Goal: Task Accomplishment & Management: Complete application form

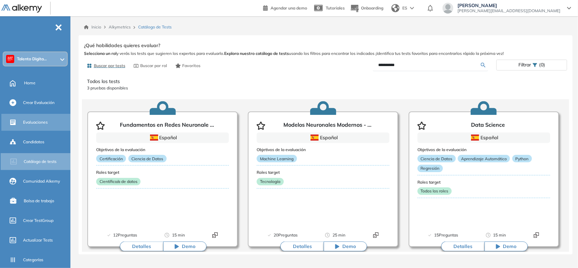
click at [38, 123] on span "Evaluaciones" at bounding box center [35, 122] width 25 height 6
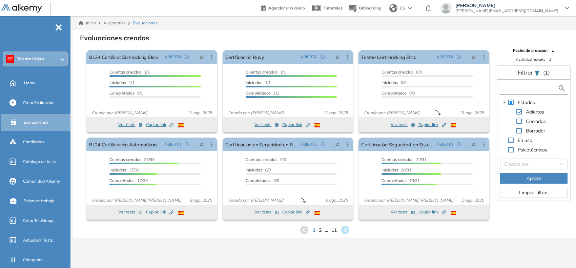
click at [512, 88] on input "text" at bounding box center [530, 88] width 56 height 7
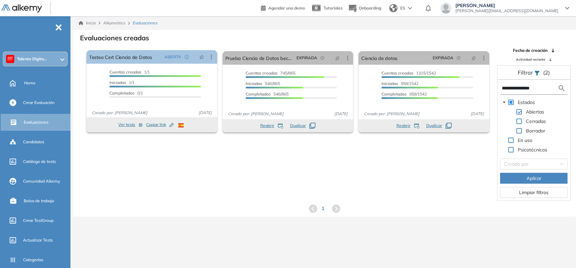
type input "**********"
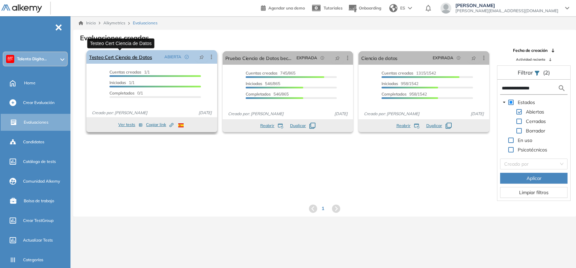
click at [133, 59] on link "Testeo Cert Ciencia de Datos" at bounding box center [120, 57] width 63 height 14
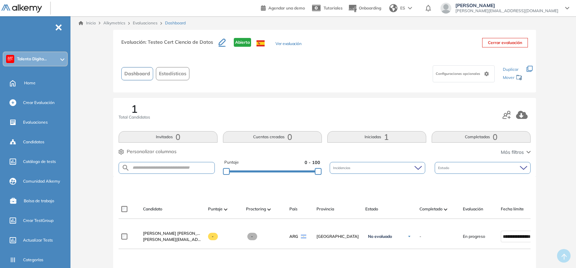
click at [279, 40] on div "Evaluación : Testeo Cert Ciencia de Datos Abierta Ver evaluación" at bounding box center [211, 46] width 180 height 17
click at [276, 43] on button "Ver evaluación" at bounding box center [288, 44] width 26 height 7
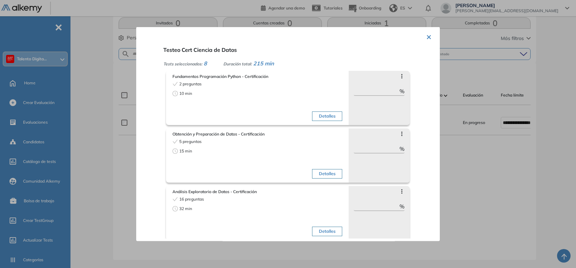
click at [429, 36] on button "×" at bounding box center [428, 35] width 5 height 13
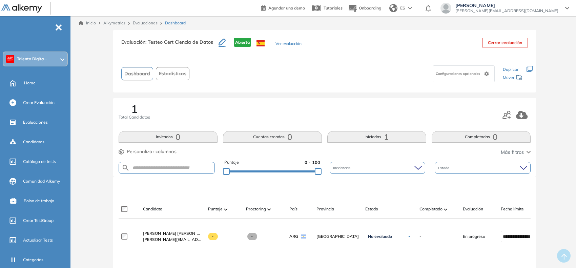
click at [529, 68] on icon "button" at bounding box center [529, 69] width 6 height 6
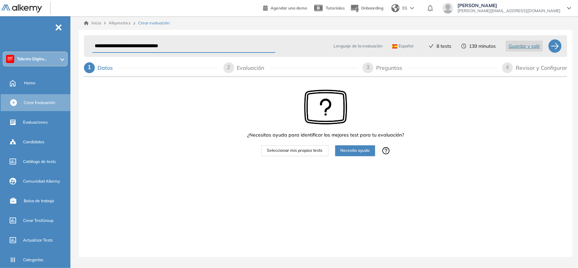
click at [234, 70] on div "2 Evaluación" at bounding box center [291, 67] width 134 height 11
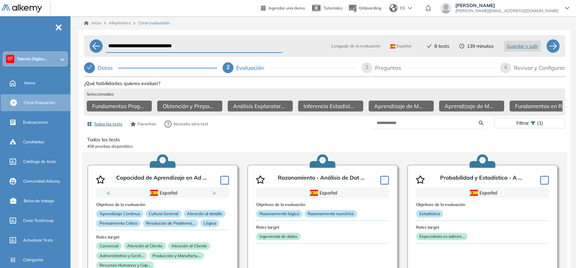
click at [370, 71] on div "3" at bounding box center [366, 67] width 11 height 11
select select "*****"
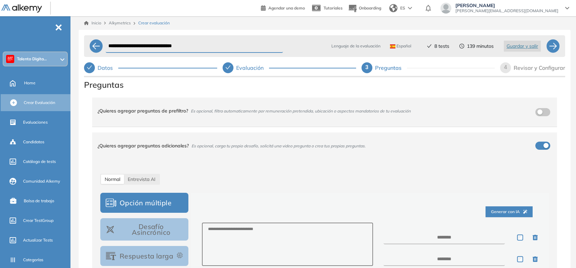
click at [511, 68] on div "4 Revisar y Configurar" at bounding box center [532, 67] width 65 height 11
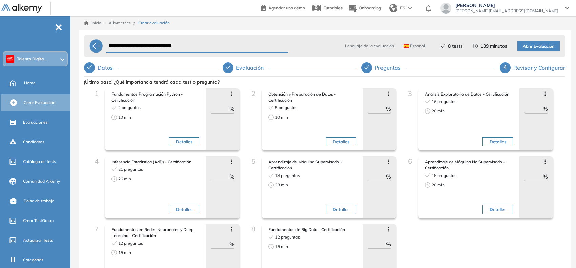
click at [182, 43] on input "**********" at bounding box center [197, 46] width 183 height 13
paste input "text"
type input "**********"
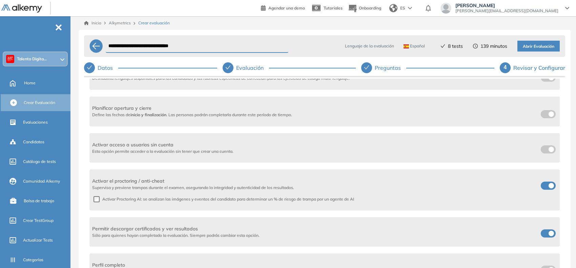
scroll to position [339, 0]
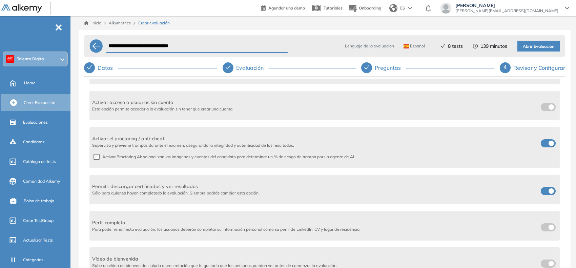
click at [546, 188] on span at bounding box center [542, 189] width 5 height 5
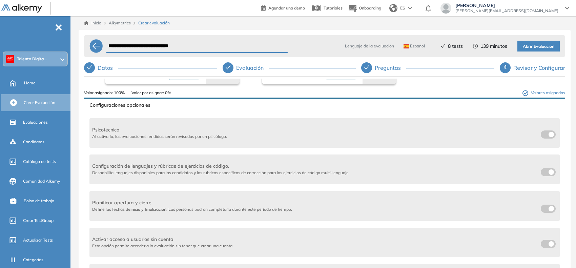
scroll to position [187, 0]
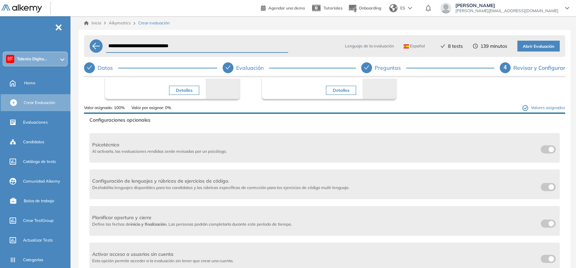
click at [548, 224] on label at bounding box center [547, 223] width 15 height 8
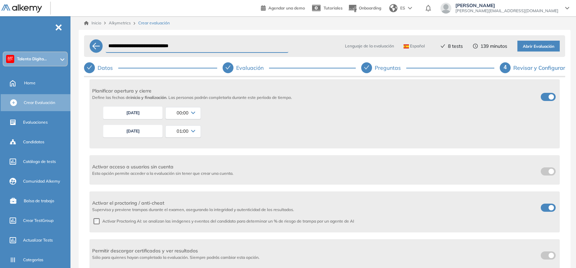
scroll to position [314, 0]
click at [138, 132] on button "13/08/2025" at bounding box center [133, 130] width 60 height 13
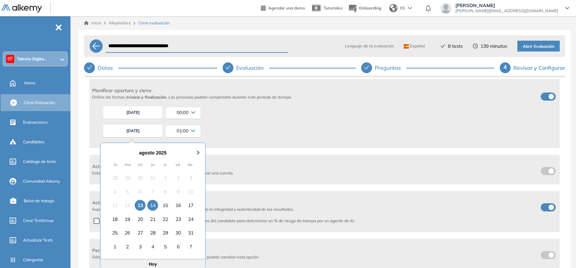
click at [156, 205] on div "14" at bounding box center [152, 205] width 11 height 11
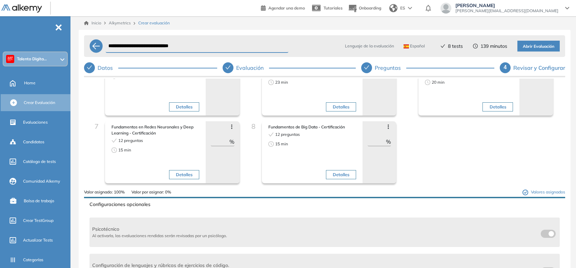
scroll to position [102, 0]
click at [546, 45] on span "Abrir Evaluación" at bounding box center [538, 46] width 31 height 6
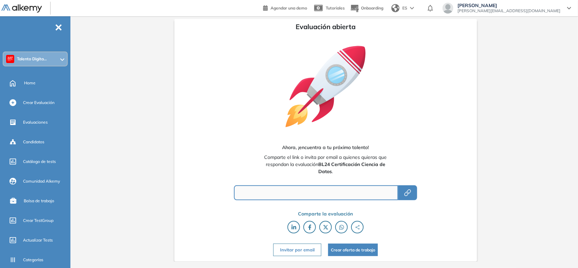
type input "**********"
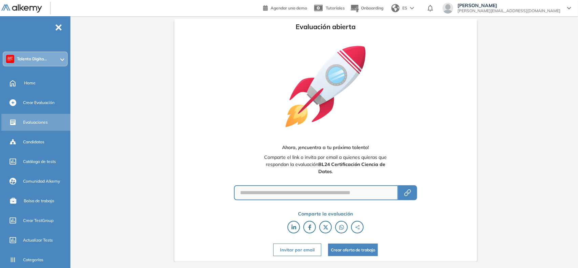
click at [37, 120] on span "Evaluaciones" at bounding box center [35, 122] width 25 height 6
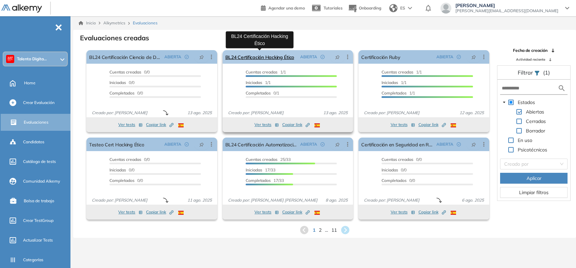
click at [258, 55] on link "BL24 Certificación Hacking Ético" at bounding box center [259, 57] width 69 height 14
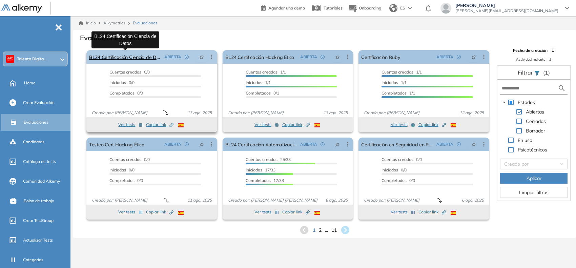
click at [128, 54] on link "BL24 Certificación Ciencia de Datos" at bounding box center [125, 57] width 72 height 14
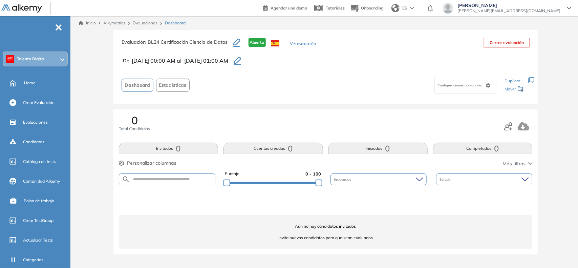
click at [241, 57] on icon "button" at bounding box center [237, 61] width 7 height 8
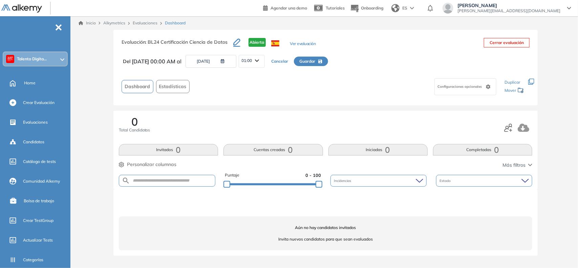
click at [217, 60] on button "14/08/2025" at bounding box center [211, 61] width 51 height 13
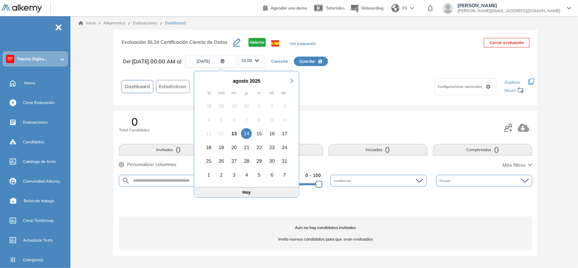
click at [291, 76] on button "Next Month" at bounding box center [293, 77] width 11 height 11
click at [238, 162] on div "31" at bounding box center [234, 161] width 11 height 11
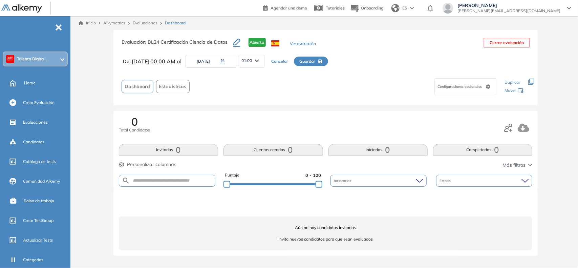
click at [314, 62] on span "Guardar" at bounding box center [308, 61] width 16 height 6
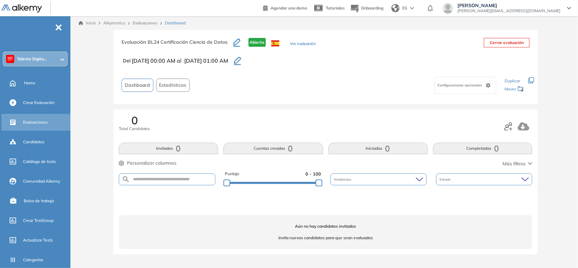
click at [38, 125] on div "Evaluaciones" at bounding box center [46, 122] width 46 height 12
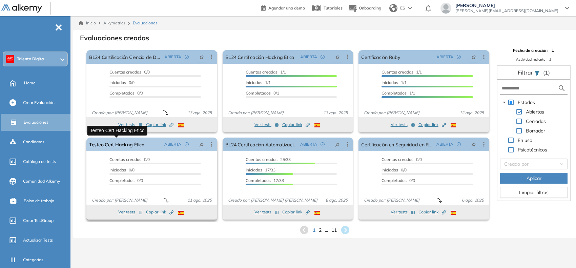
click at [112, 139] on link "Testeo Cert Hacking Ético" at bounding box center [116, 144] width 55 height 14
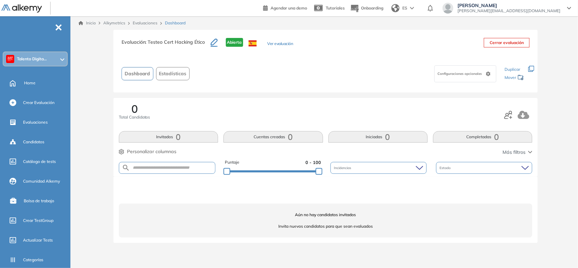
click at [449, 78] on div "Configuraciones opcionales" at bounding box center [465, 73] width 62 height 17
click at [424, 81] on div "Configuraciones opcionales" at bounding box center [345, 73] width 307 height 21
click at [532, 67] on icon "button" at bounding box center [531, 69] width 6 height 6
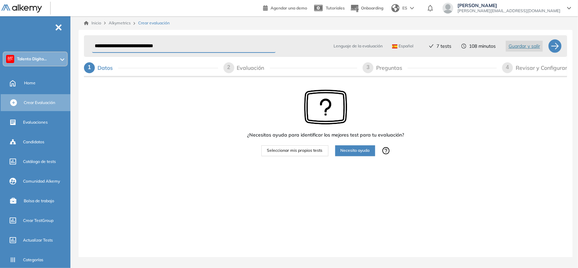
drag, startPoint x: 119, startPoint y: 47, endPoint x: 92, endPoint y: 48, distance: 26.8
click at [92, 48] on input "**********" at bounding box center [184, 46] width 184 height 13
type input "**********"
click at [370, 65] on div "3" at bounding box center [368, 67] width 11 height 11
select select "*****"
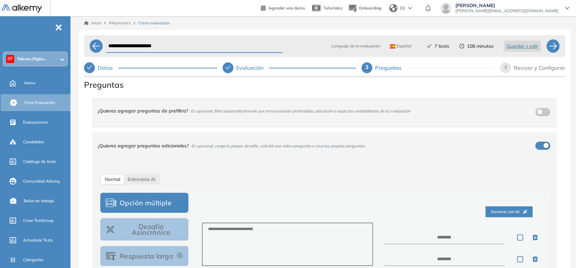
click at [506, 68] on span "4" at bounding box center [505, 67] width 3 height 6
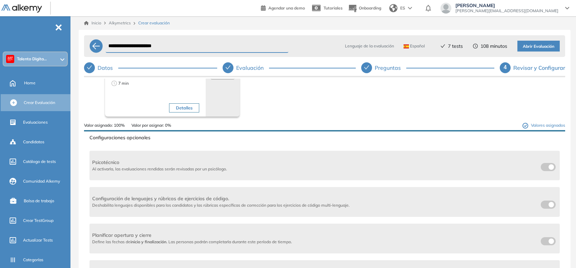
scroll to position [212, 0]
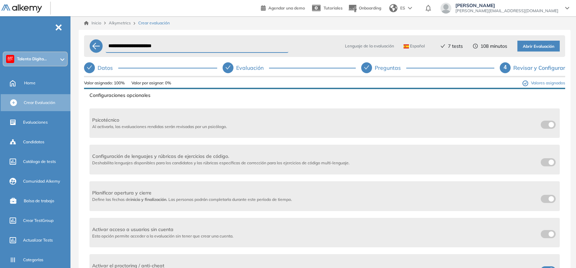
click at [545, 199] on label at bounding box center [547, 199] width 15 height 8
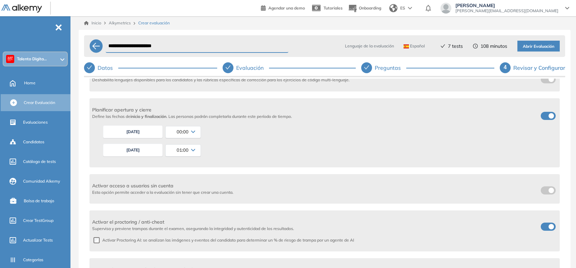
scroll to position [296, 0]
click at [153, 146] on button "13/08/2025" at bounding box center [133, 148] width 60 height 13
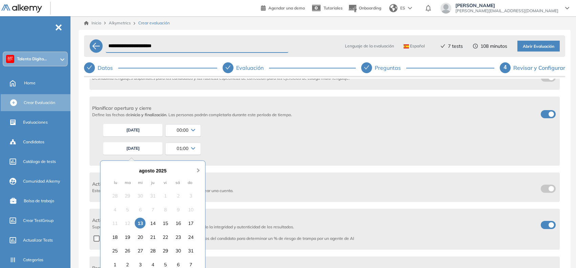
click at [194, 167] on button "Next Month" at bounding box center [198, 167] width 11 height 11
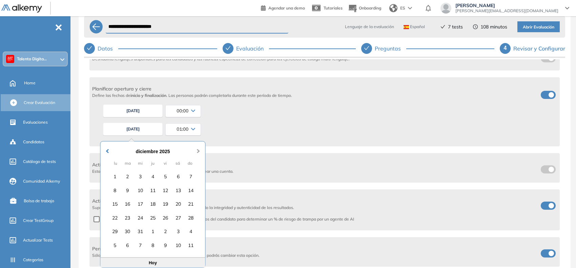
scroll to position [30, 0]
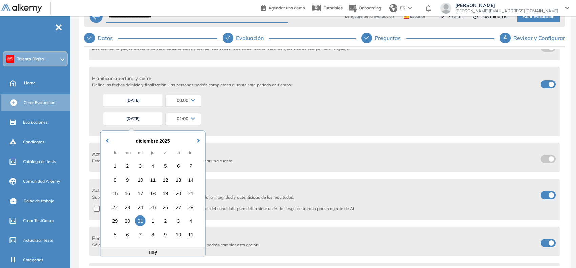
click at [137, 219] on div "31" at bounding box center [140, 220] width 11 height 11
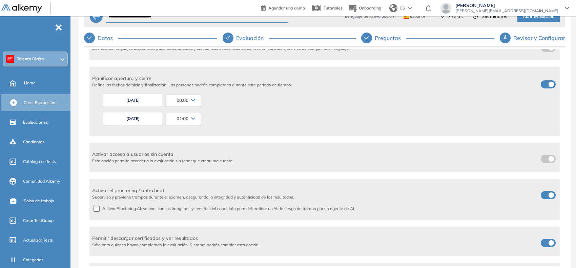
scroll to position [85, 0]
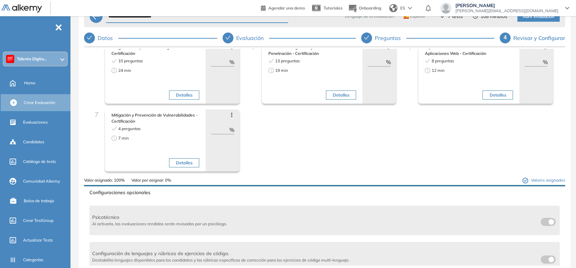
click at [530, 19] on span "Abrir Evaluación" at bounding box center [538, 17] width 31 height 6
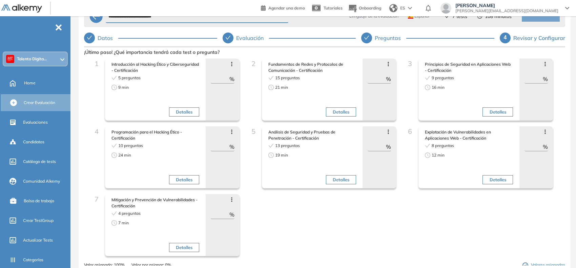
scroll to position [0, 0]
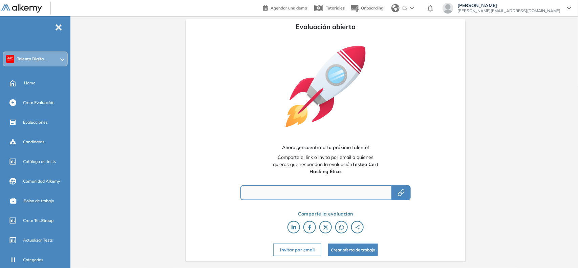
type input "**********"
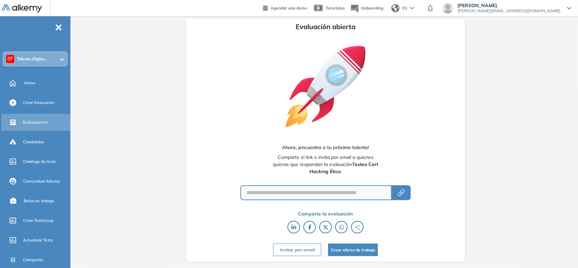
click at [43, 120] on span "Evaluaciones" at bounding box center [35, 122] width 25 height 6
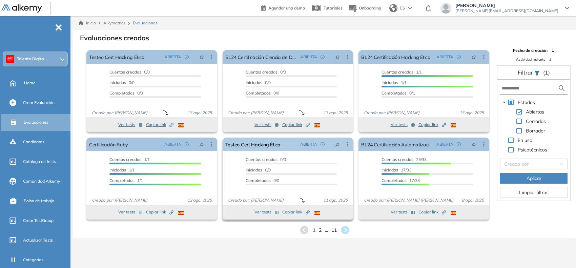
click at [348, 144] on icon at bounding box center [347, 144] width 7 height 7
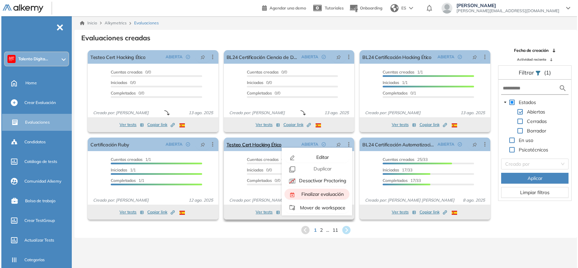
scroll to position [15, 0]
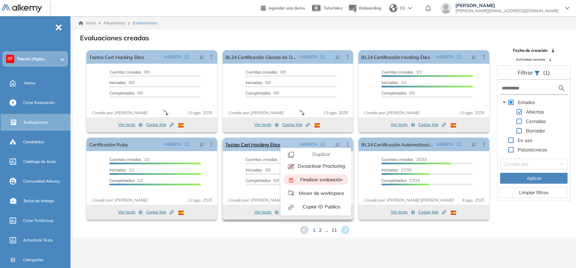
click at [316, 182] on div "Finalizar evaluación" at bounding box center [321, 179] width 50 height 7
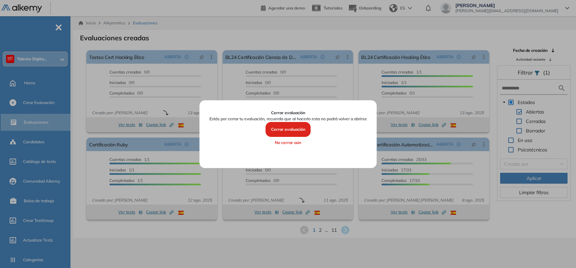
click at [299, 129] on button "Cerrar evaluación" at bounding box center [287, 129] width 45 height 15
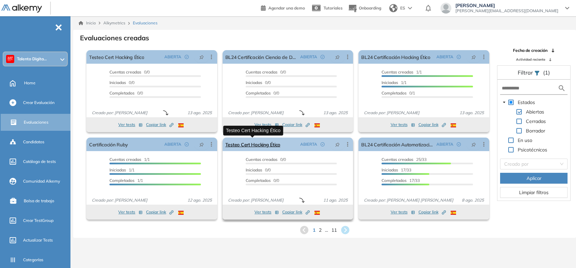
click at [273, 145] on link "Testeo Cert Hacking Ético" at bounding box center [252, 144] width 55 height 14
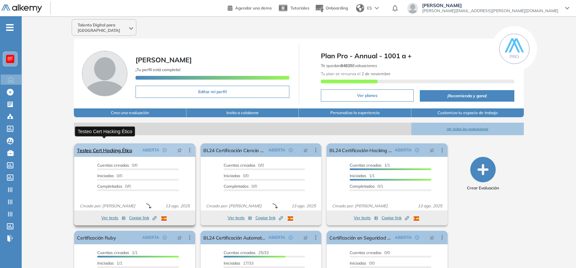
click at [121, 144] on link "Testeo Cert Hacking Ético" at bounding box center [104, 150] width 55 height 14
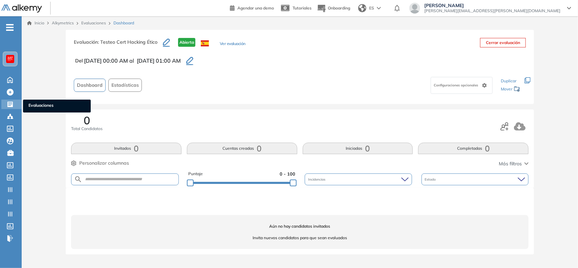
click at [4, 102] on div "Evaluaciones Evaluaciones" at bounding box center [11, 104] width 20 height 9
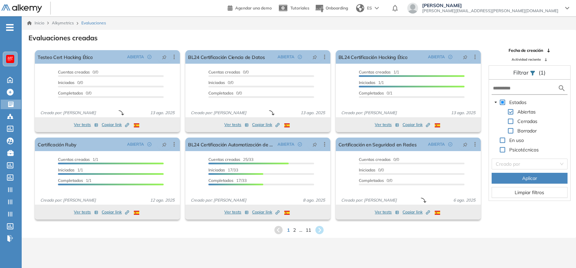
click at [509, 131] on span at bounding box center [510, 130] width 5 height 5
click at [511, 178] on button "Aplicar" at bounding box center [529, 178] width 76 height 11
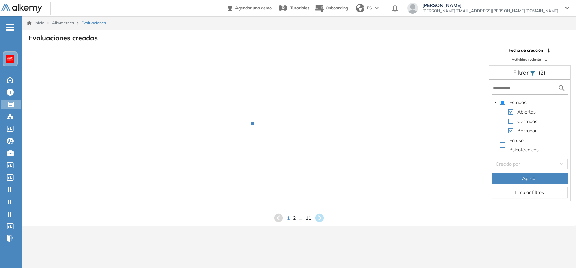
click at [507, 119] on span at bounding box center [503, 121] width 8 height 8
click at [509, 119] on span at bounding box center [510, 121] width 5 height 5
click at [512, 176] on button "Aplicar" at bounding box center [529, 178] width 76 height 11
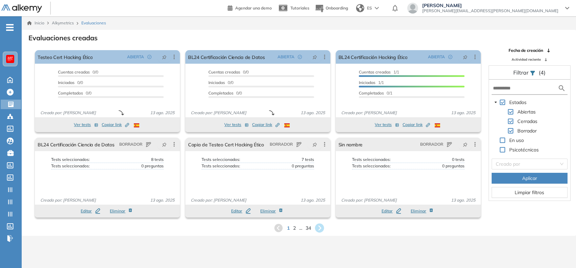
click at [321, 228] on icon at bounding box center [319, 227] width 11 height 11
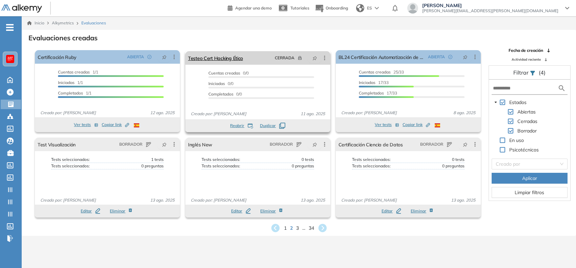
click at [324, 59] on icon at bounding box center [324, 58] width 1 height 4
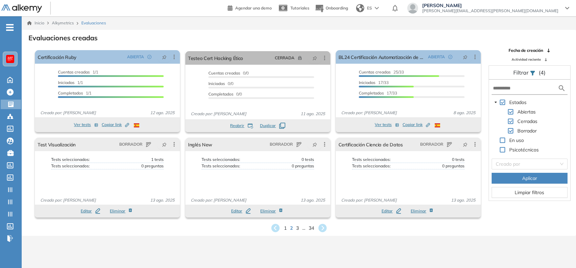
click at [232, 38] on div "Evaluaciones creadas" at bounding box center [298, 37] width 543 height 9
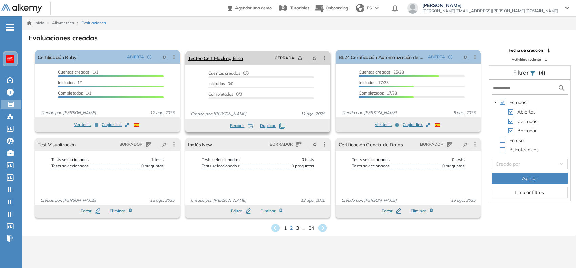
click at [324, 54] on div "CERRADA" at bounding box center [300, 57] width 56 height 11
click at [324, 55] on icon at bounding box center [324, 58] width 7 height 7
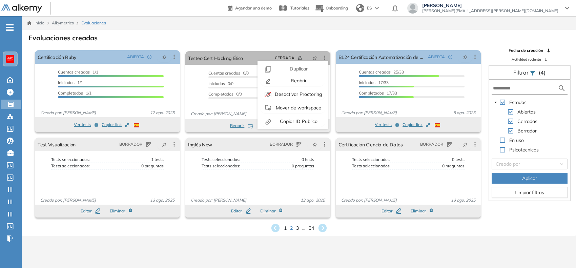
click at [255, 34] on div "Evaluaciones creadas" at bounding box center [298, 37] width 543 height 9
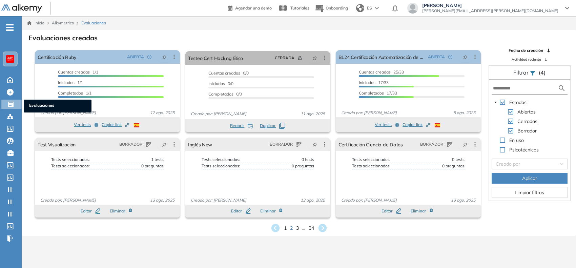
click at [4, 105] on div "Evaluaciones Evaluaciones" at bounding box center [12, 104] width 20 height 9
click at [13, 60] on div at bounding box center [10, 59] width 8 height 8
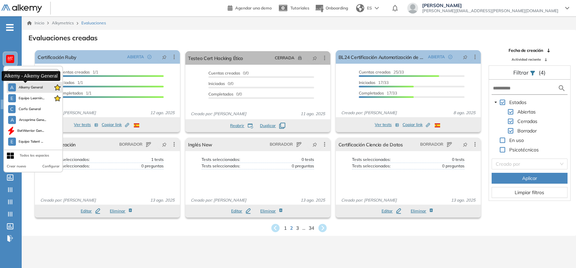
click at [20, 87] on span "Alkemy General" at bounding box center [31, 87] width 24 height 5
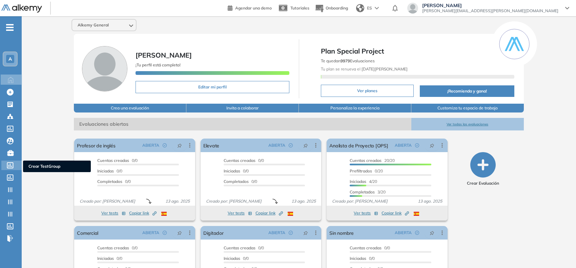
click at [8, 165] on icon at bounding box center [10, 165] width 7 height 6
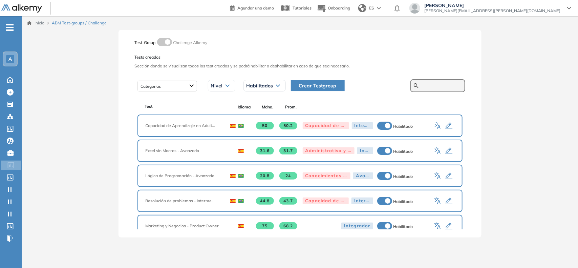
click at [441, 84] on input "text" at bounding box center [441, 86] width 41 height 6
type input "*********"
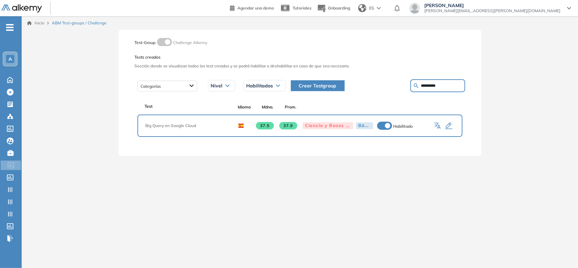
click at [448, 126] on icon "button" at bounding box center [449, 126] width 8 height 8
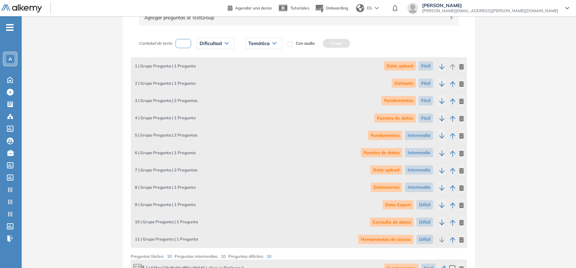
scroll to position [127, 0]
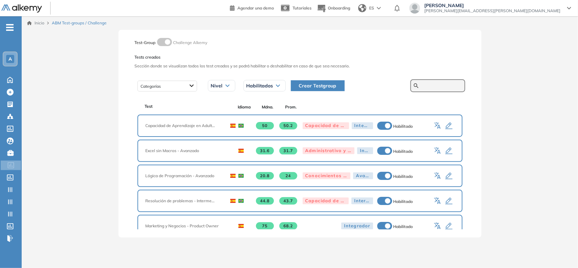
click at [421, 83] on input "text" at bounding box center [441, 86] width 41 height 6
type input "*******"
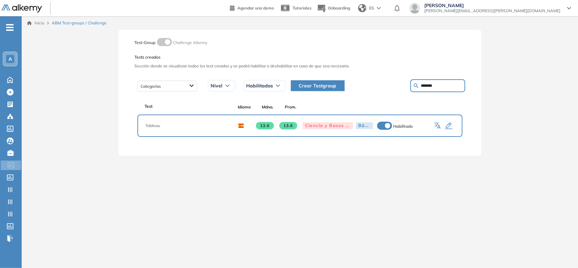
click at [452, 127] on icon "button" at bounding box center [449, 126] width 8 height 8
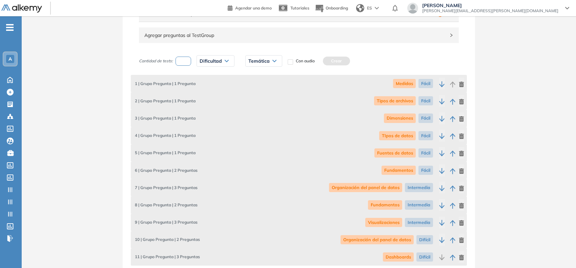
scroll to position [127, 0]
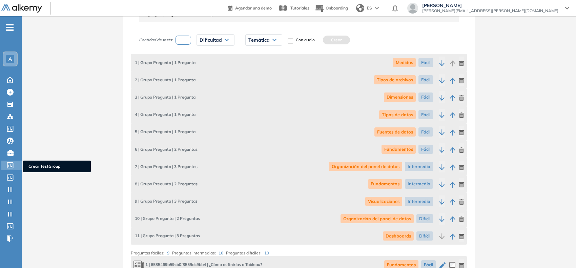
click at [10, 165] on icon at bounding box center [10, 165] width 7 height 6
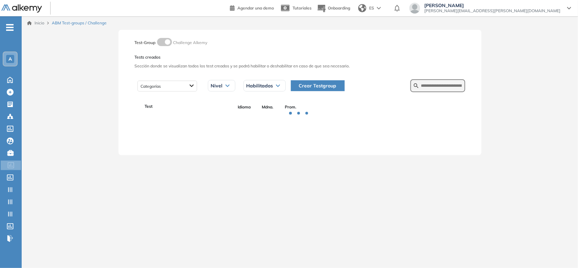
click at [307, 83] on span "Crear Testgroup" at bounding box center [318, 85] width 38 height 7
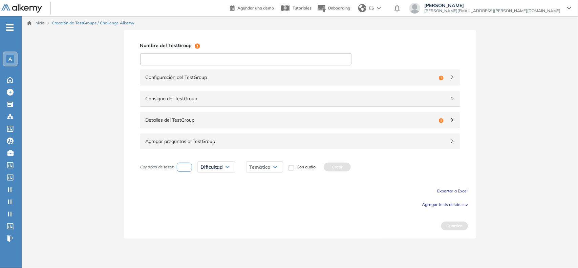
click at [275, 58] on input at bounding box center [245, 59] width 211 height 12
type input "**********"
click at [241, 85] on div "Configuración del TestGroup Incompleto" at bounding box center [300, 77] width 320 height 16
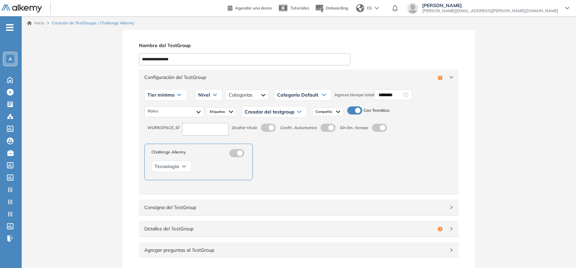
click at [217, 133] on input at bounding box center [205, 129] width 47 height 13
type input "**"
click at [162, 97] on span "Tier mínimo" at bounding box center [160, 94] width 27 height 5
click at [156, 112] on li "Tier N° 1" at bounding box center [155, 109] width 15 height 7
click at [167, 109] on div at bounding box center [174, 111] width 60 height 11
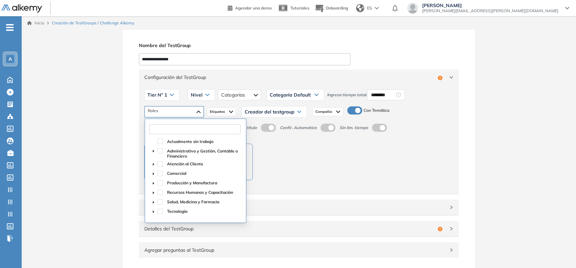
click at [164, 126] on input "text" at bounding box center [194, 129] width 91 height 10
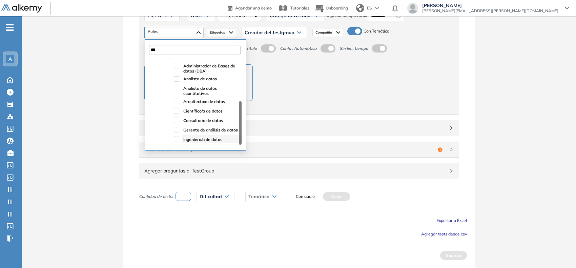
scroll to position [73, 0]
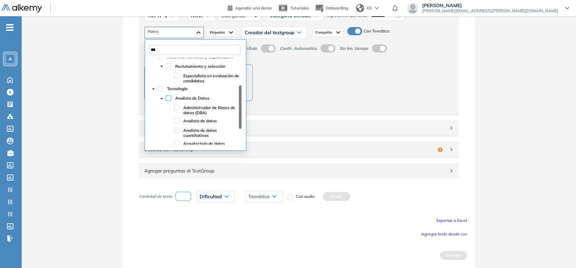
click at [168, 99] on span at bounding box center [168, 97] width 5 height 5
type input "***"
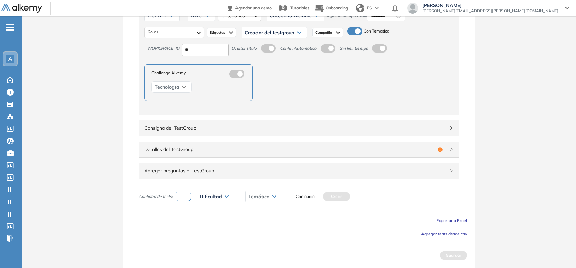
click at [324, 89] on div "Challenge Alkemy Tecnología" at bounding box center [298, 82] width 309 height 37
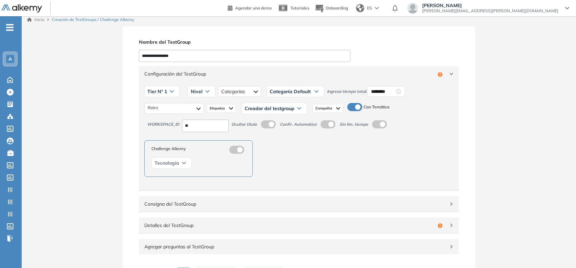
scroll to position [0, 0]
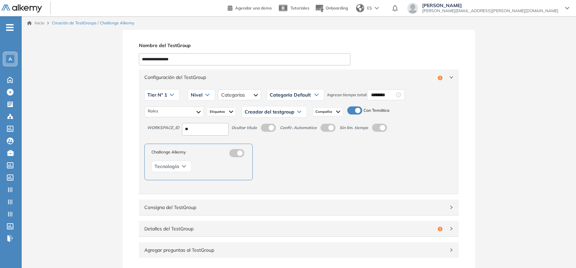
click at [232, 114] on img at bounding box center [231, 111] width 4 height 5
click at [258, 109] on div "Creador del testgroup" at bounding box center [274, 111] width 65 height 11
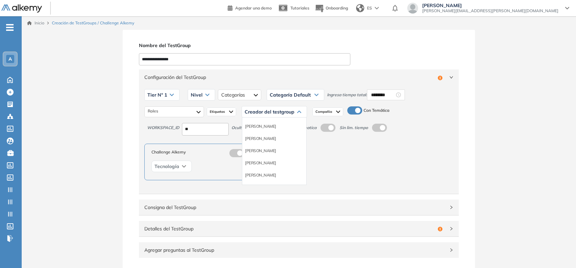
scroll to position [42, 0]
click at [269, 170] on li "Equipo Pedagógico Alkemy" at bounding box center [268, 169] width 47 height 7
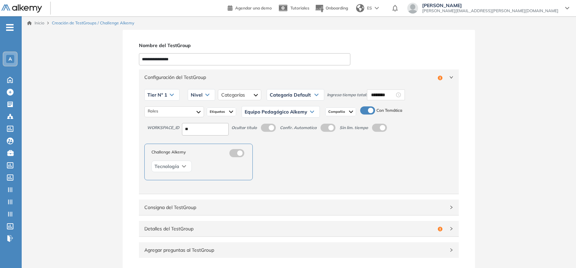
click at [339, 114] on span "Compañia" at bounding box center [337, 111] width 18 height 5
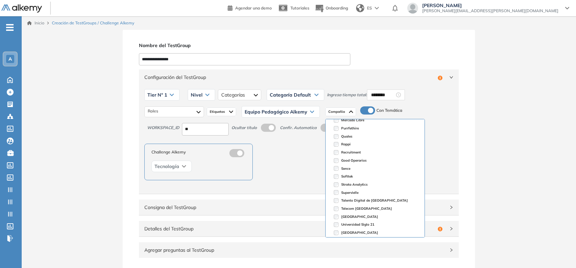
scroll to position [99, 0]
click at [200, 95] on span "Nivel" at bounding box center [197, 94] width 12 height 5
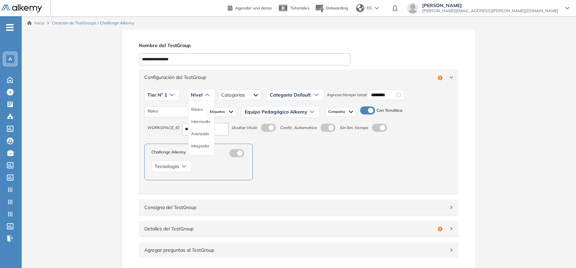
click at [193, 126] on div "Intermedio" at bounding box center [201, 121] width 26 height 12
click at [196, 122] on li "Intermedio" at bounding box center [200, 121] width 19 height 7
click at [241, 93] on div at bounding box center [251, 94] width 43 height 11
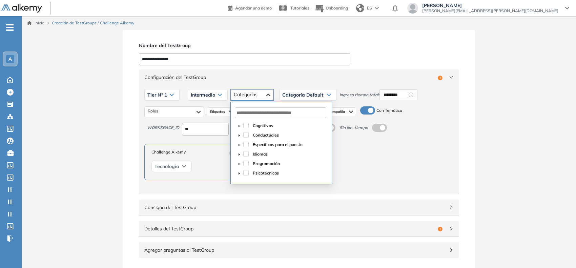
click at [239, 161] on span at bounding box center [239, 163] width 8 height 8
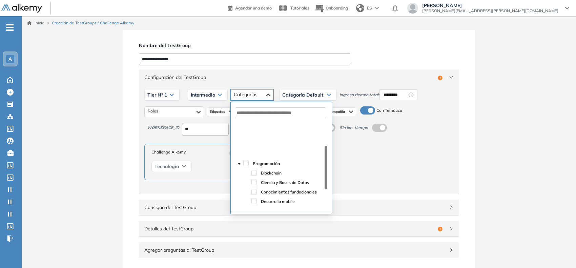
scroll to position [42, 0]
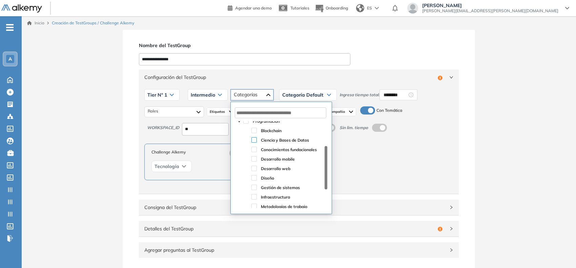
click at [255, 141] on span at bounding box center [253, 139] width 5 height 5
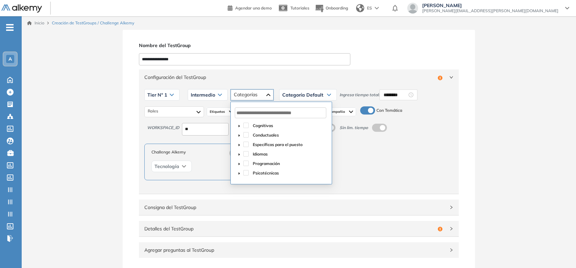
scroll to position [0, 0]
click at [367, 79] on span "Configuración del TestGroup" at bounding box center [289, 76] width 291 height 7
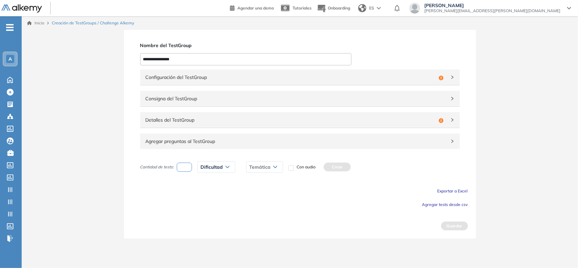
click at [230, 121] on span "Detalles del TestGroup" at bounding box center [291, 119] width 291 height 7
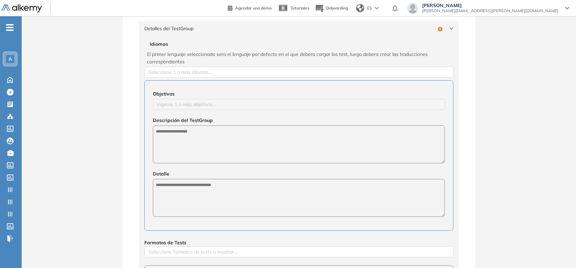
scroll to position [85, 0]
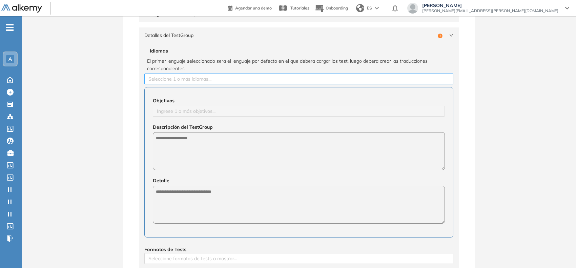
click at [203, 78] on div at bounding box center [298, 79] width 305 height 8
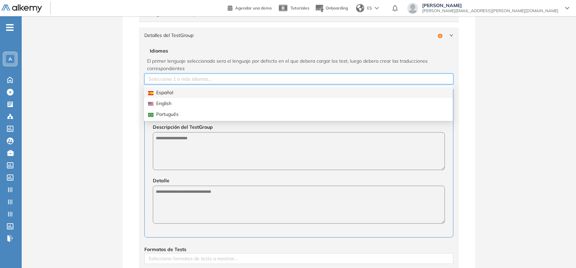
click at [193, 89] on div "Español" at bounding box center [298, 92] width 301 height 7
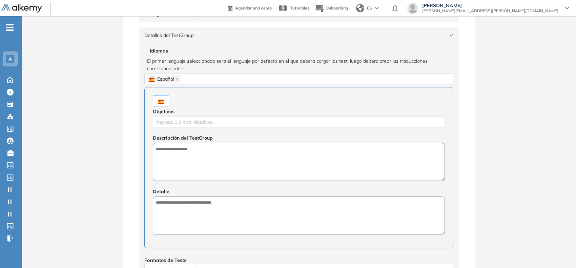
click at [120, 108] on div "**********" at bounding box center [299, 190] width 554 height 490
click at [183, 122] on div at bounding box center [298, 122] width 289 height 8
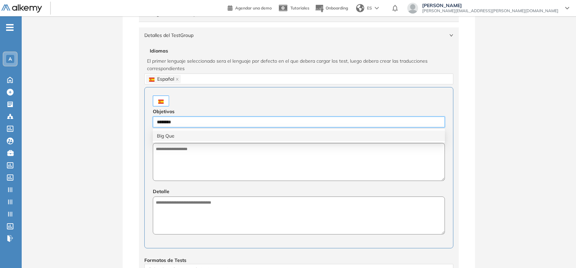
type input "*********"
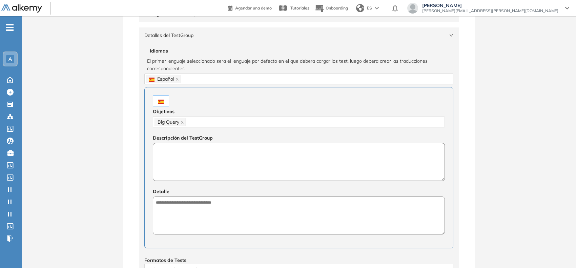
click at [253, 163] on textarea at bounding box center [299, 162] width 292 height 38
click at [227, 151] on textarea "**********" at bounding box center [299, 162] width 292 height 38
type textarea "**********"
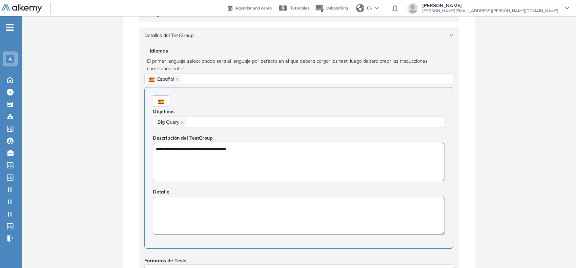
click at [222, 203] on textarea at bounding box center [299, 216] width 292 height 38
paste textarea "**********"
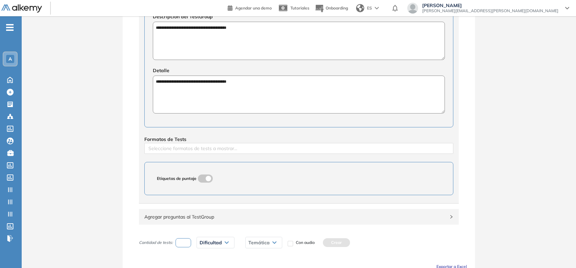
scroll to position [212, 0]
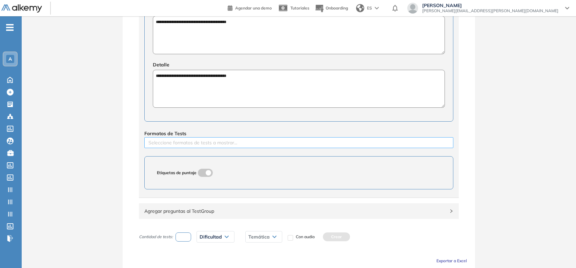
click at [180, 146] on div at bounding box center [298, 143] width 305 height 8
type textarea "**********"
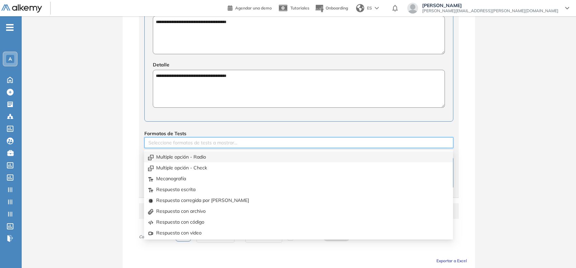
click at [173, 153] on div "Multiple opción - Radio" at bounding box center [298, 156] width 301 height 7
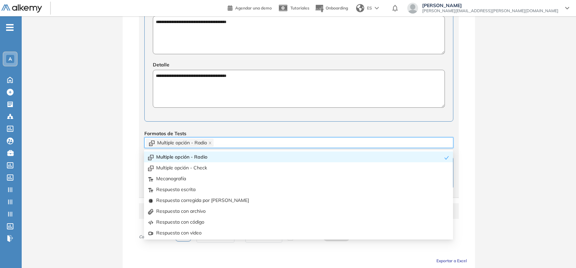
click at [164, 164] on div "Multiple opción - Check" at bounding box center [298, 167] width 309 height 11
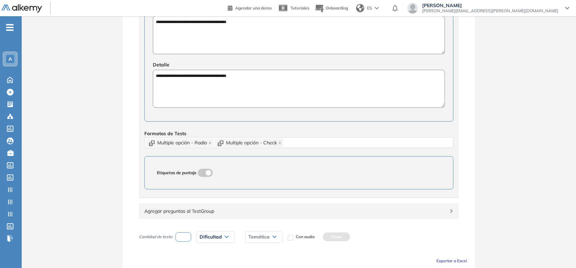
click at [124, 168] on div "**********" at bounding box center [299, 63] width 352 height 490
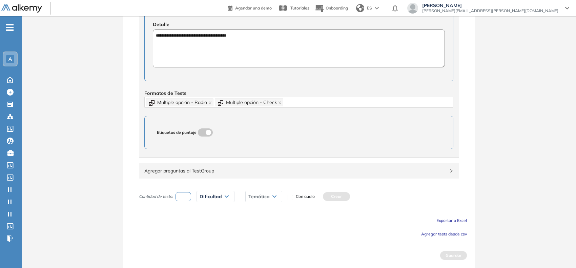
scroll to position [253, 0]
click at [458, 234] on span "Agregar tests desde csv" at bounding box center [444, 233] width 46 height 5
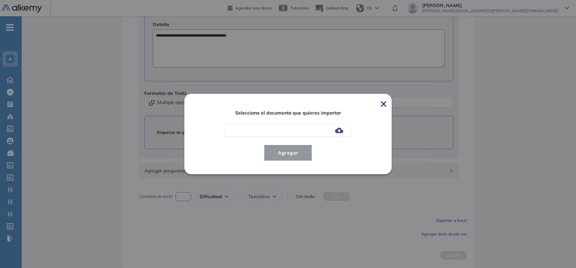
click at [339, 130] on img at bounding box center [339, 130] width 8 height 5
click at [0, 0] on input "file" at bounding box center [0, 0] width 0 height 0
click at [299, 148] on button "Agregar" at bounding box center [288, 153] width 48 height 16
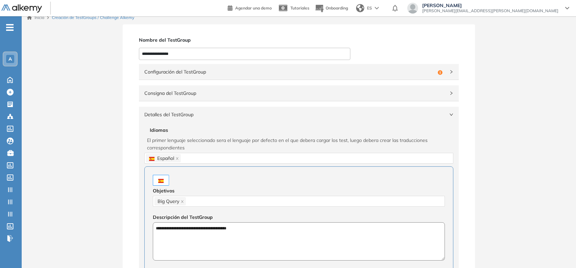
scroll to position [0, 0]
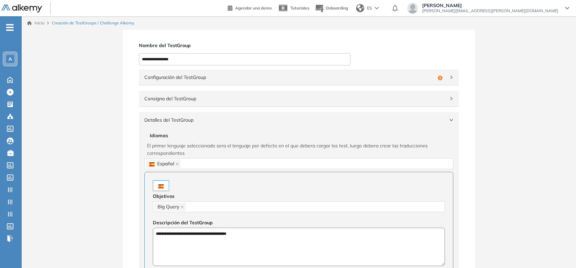
click at [395, 80] on span "Configuración del TestGroup" at bounding box center [289, 76] width 291 height 7
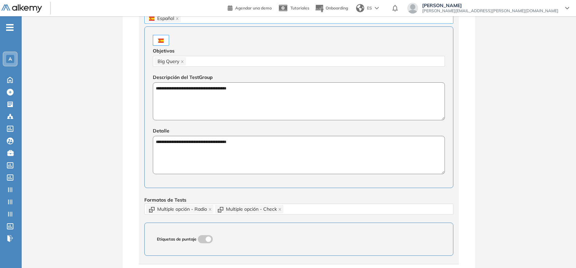
scroll to position [381, 0]
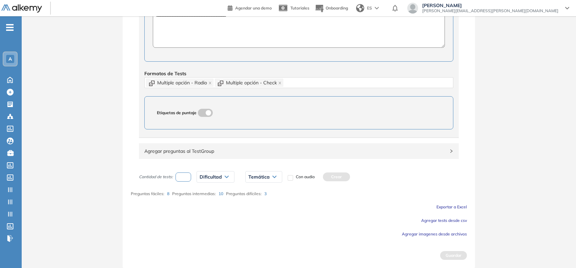
click at [254, 176] on span "Temática" at bounding box center [258, 176] width 21 height 5
click at [180, 174] on input "number" at bounding box center [183, 176] width 16 height 9
type input "*"
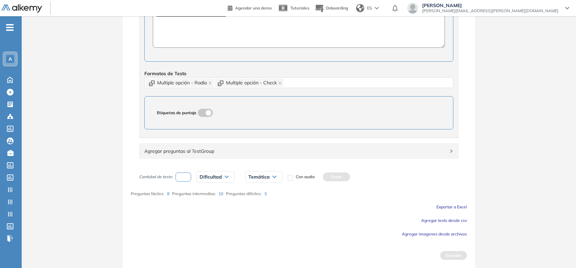
click at [215, 176] on span "Dificultad" at bounding box center [210, 176] width 22 height 5
click at [207, 204] on li "Fácil" at bounding box center [204, 203] width 8 height 7
click at [247, 183] on div "Temática Fundamentos Fuentes de datos Proyectos Datasets Data upload Datasource…" at bounding box center [252, 176] width 48 height 17
click at [254, 178] on span "Temática" at bounding box center [247, 176] width 21 height 5
click at [252, 239] on li "Data upload" at bounding box center [247, 240] width 21 height 7
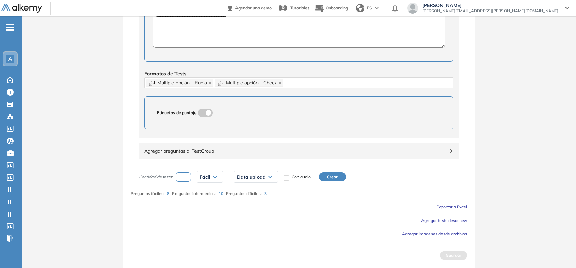
click at [340, 177] on button "Crear" at bounding box center [332, 176] width 27 height 9
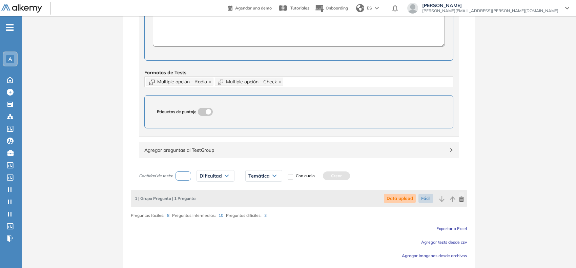
click at [186, 175] on input "number" at bounding box center [183, 175] width 16 height 9
type input "*"
click at [207, 175] on span "Dificultad" at bounding box center [210, 175] width 22 height 5
click at [204, 205] on li "Fácil" at bounding box center [204, 202] width 8 height 7
click at [244, 178] on span "Temática" at bounding box center [247, 175] width 21 height 5
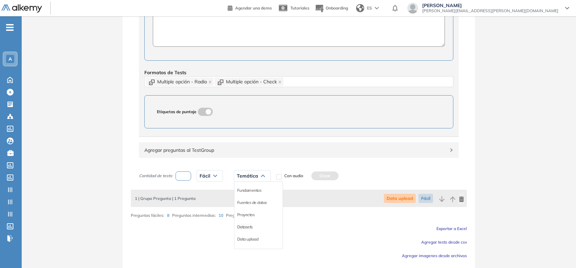
click at [250, 229] on li "Datasets" at bounding box center [245, 227] width 16 height 7
click at [327, 178] on button "Crear" at bounding box center [324, 175] width 27 height 9
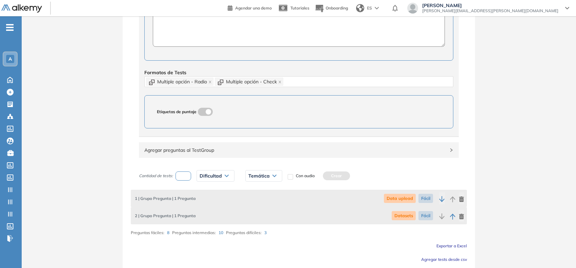
click at [188, 177] on input "number" at bounding box center [183, 175] width 16 height 9
type input "*"
click at [208, 180] on div "Dificultad" at bounding box center [215, 175] width 37 height 11
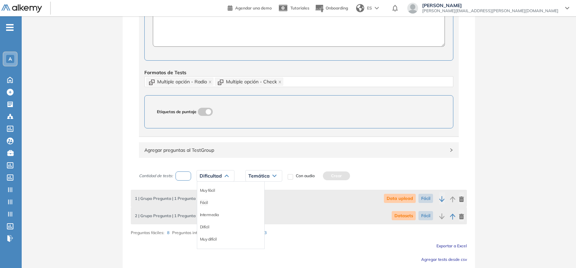
click at [205, 204] on li "Fácil" at bounding box center [204, 202] width 8 height 7
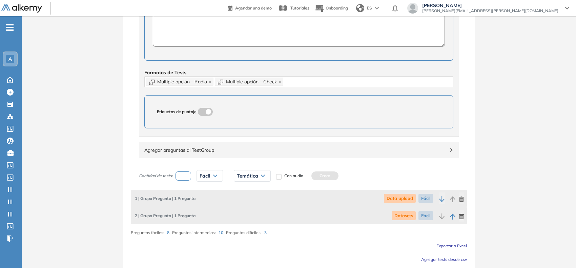
click at [248, 177] on span "Temática" at bounding box center [247, 175] width 21 height 5
click at [254, 192] on li "Fundamentos" at bounding box center [249, 190] width 24 height 7
click at [329, 173] on button "Crear" at bounding box center [334, 175] width 27 height 9
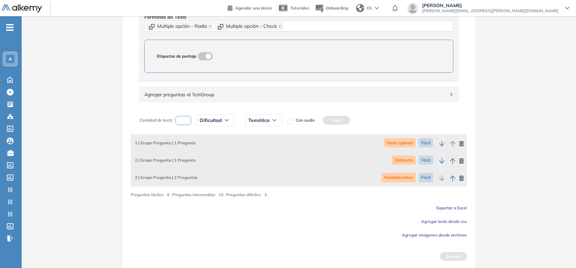
scroll to position [439, 0]
click at [191, 123] on input "number" at bounding box center [183, 119] width 16 height 9
type input "*"
click at [209, 120] on span "Dificultad" at bounding box center [210, 118] width 22 height 5
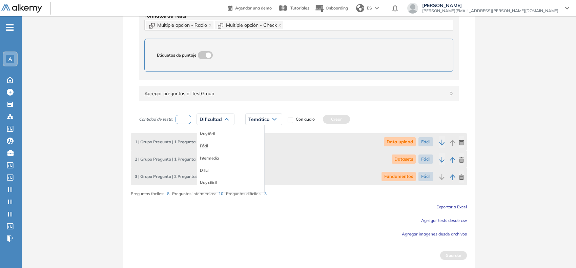
click at [204, 147] on li "Fácil" at bounding box center [204, 146] width 8 height 7
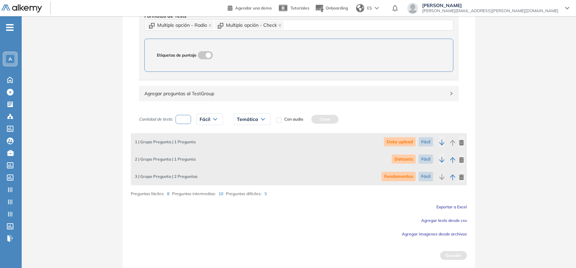
click at [255, 123] on div "Temática" at bounding box center [252, 119] width 36 height 11
click at [247, 146] on li "Fuentes de datos" at bounding box center [252, 146] width 30 height 7
click at [339, 120] on button "Crear" at bounding box center [342, 119] width 27 height 9
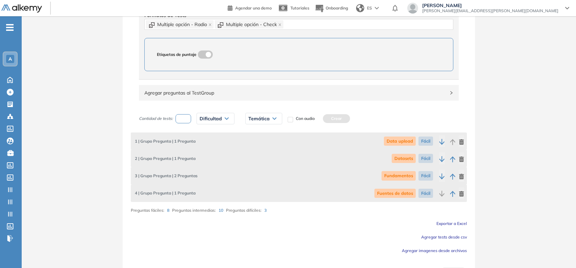
click at [188, 120] on input "number" at bounding box center [183, 118] width 16 height 9
type input "*"
click at [217, 116] on div "Dificultad" at bounding box center [215, 118] width 37 height 11
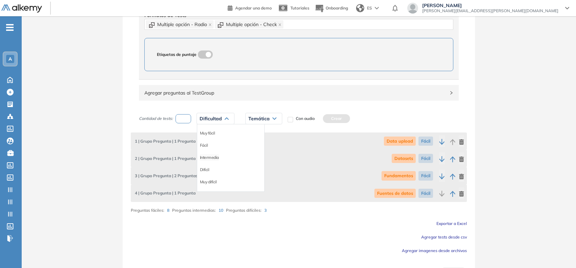
drag, startPoint x: 208, startPoint y: 159, endPoint x: 253, endPoint y: 131, distance: 53.5
click at [208, 159] on li "Intermedia" at bounding box center [209, 157] width 19 height 7
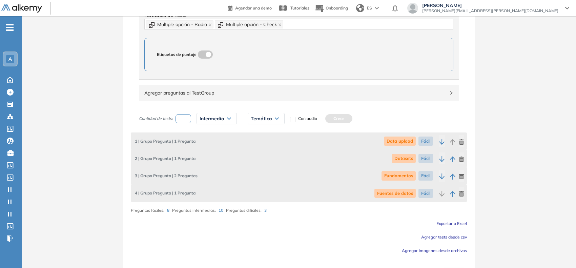
click at [267, 121] on span "Temática" at bounding box center [261, 118] width 21 height 5
drag, startPoint x: 263, startPoint y: 135, endPoint x: 326, endPoint y: 125, distance: 64.1
click at [263, 134] on li "Fundamentos" at bounding box center [263, 133] width 24 height 7
click at [357, 119] on button "Crear" at bounding box center [348, 118] width 27 height 9
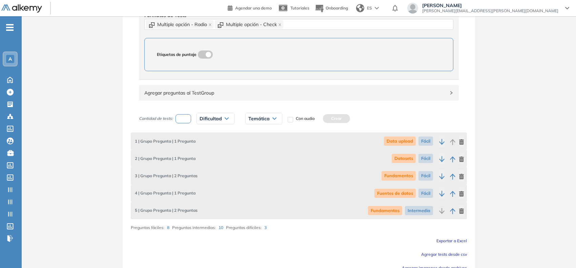
click at [185, 122] on input "number" at bounding box center [183, 118] width 16 height 9
type input "*"
click at [214, 124] on div "Dificultad Muy fácil Fácil Intermedia Difícil Muy difícil Avanzado Texto correg…" at bounding box center [215, 119] width 38 height 12
click at [217, 121] on span "Dificultad" at bounding box center [210, 118] width 22 height 5
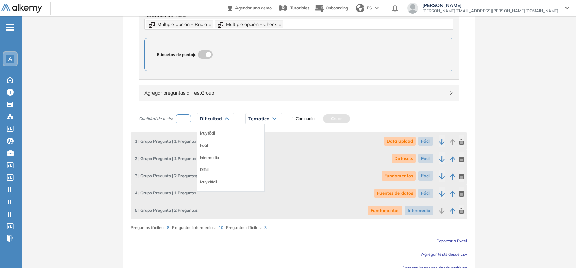
drag, startPoint x: 207, startPoint y: 157, endPoint x: 215, endPoint y: 147, distance: 13.4
click at [207, 155] on li "Intermedia" at bounding box center [209, 157] width 19 height 7
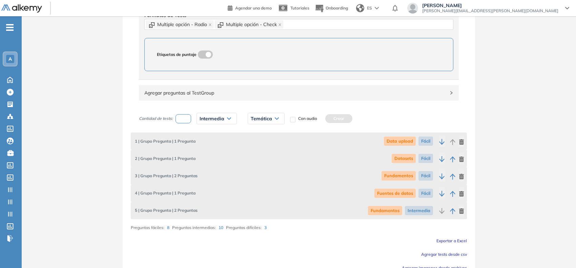
click at [261, 121] on span "Temática" at bounding box center [261, 118] width 21 height 5
click at [261, 147] on li "Fuentes de datos" at bounding box center [266, 145] width 30 height 7
click at [353, 119] on button "Crear" at bounding box center [356, 118] width 27 height 9
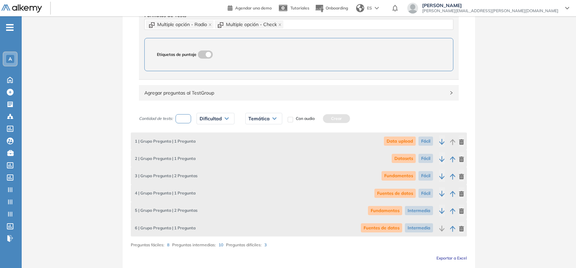
click at [188, 119] on input "number" at bounding box center [183, 118] width 16 height 9
type input "*"
click at [204, 121] on span "Dificultad" at bounding box center [210, 118] width 22 height 5
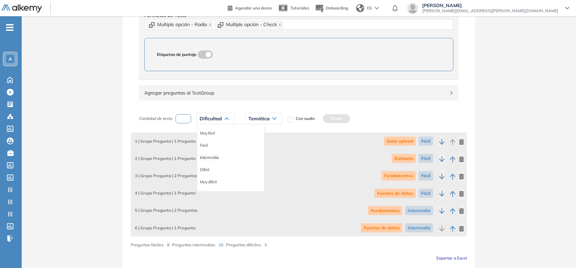
click at [216, 159] on li "Intermedia" at bounding box center [209, 157] width 19 height 7
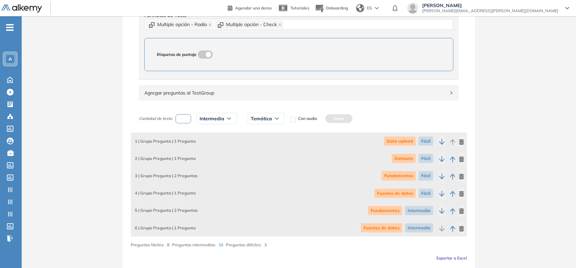
click at [267, 123] on div "Temática" at bounding box center [266, 118] width 36 height 11
click at [260, 182] on li "Data upload" at bounding box center [261, 181] width 21 height 7
click at [348, 122] on button "Crear" at bounding box center [346, 118] width 27 height 9
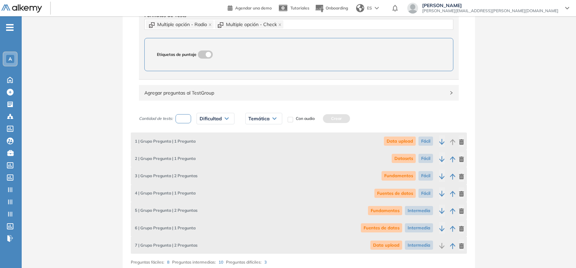
click at [186, 120] on input "number" at bounding box center [183, 118] width 16 height 9
type input "*"
click at [201, 116] on div "Dificultad" at bounding box center [215, 118] width 37 height 11
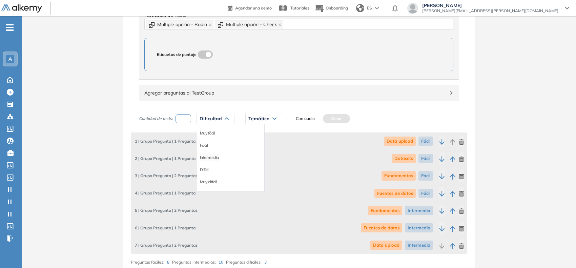
drag, startPoint x: 209, startPoint y: 159, endPoint x: 215, endPoint y: 153, distance: 8.9
click at [209, 159] on li "Intermedia" at bounding box center [209, 157] width 19 height 7
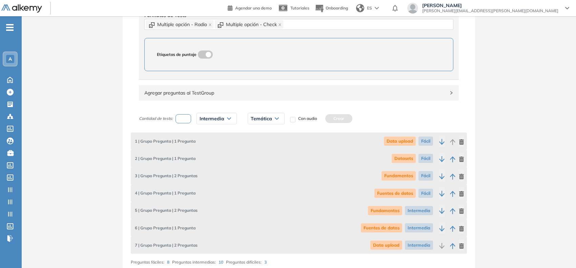
click at [263, 123] on div "Temática" at bounding box center [266, 118] width 36 height 11
click at [267, 162] on li "Datasources" at bounding box center [262, 158] width 22 height 7
click at [343, 122] on button "Crear" at bounding box center [345, 118] width 27 height 9
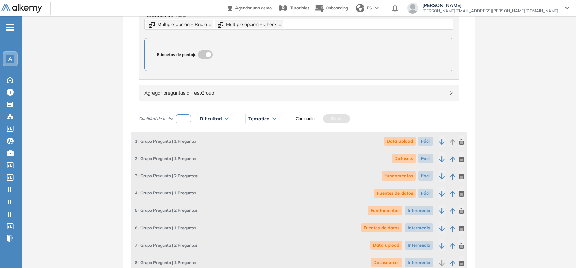
click at [182, 121] on input "number" at bounding box center [183, 118] width 16 height 9
type input "*"
click at [209, 121] on span "Dificultad" at bounding box center [210, 118] width 22 height 5
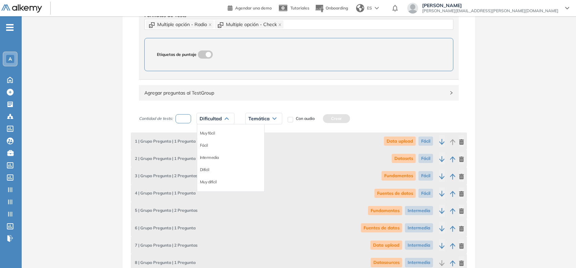
click at [205, 169] on li "Difícil" at bounding box center [204, 169] width 9 height 7
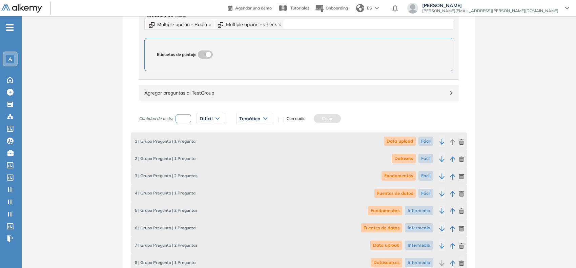
click at [260, 119] on div "Temática" at bounding box center [254, 118] width 36 height 11
click at [249, 182] on li "Consulta de datos" at bounding box center [254, 182] width 31 height 7
click at [345, 119] on button "Crear" at bounding box center [347, 118] width 27 height 9
click at [188, 123] on input "number" at bounding box center [183, 118] width 16 height 9
type input "*"
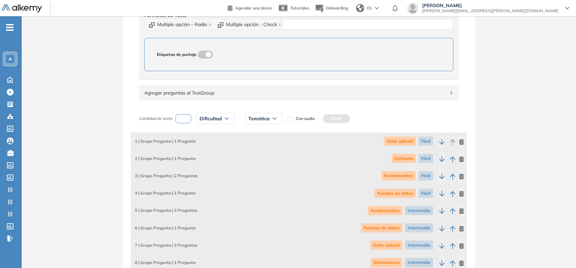
click at [204, 118] on span "Dificultad" at bounding box center [210, 118] width 22 height 5
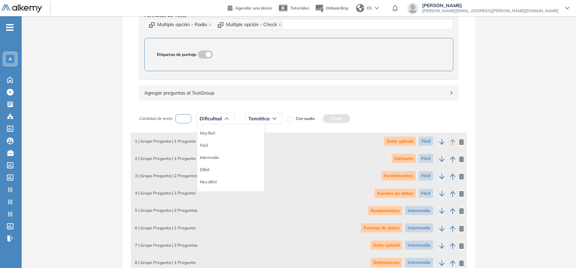
click at [204, 169] on li "Difícil" at bounding box center [204, 169] width 9 height 7
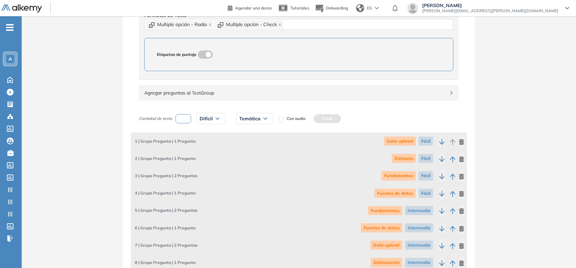
click at [263, 119] on icon at bounding box center [264, 119] width 3 height 2
drag, startPoint x: 255, startPoint y: 172, endPoint x: 330, endPoint y: 146, distance: 79.7
click at [256, 172] on li "Herramientas de acceso" at bounding box center [260, 170] width 43 height 7
click at [358, 119] on button "Crear" at bounding box center [360, 118] width 27 height 9
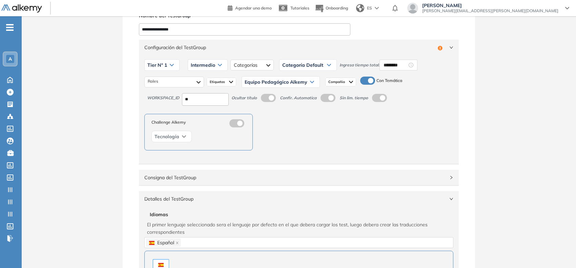
scroll to position [0, 0]
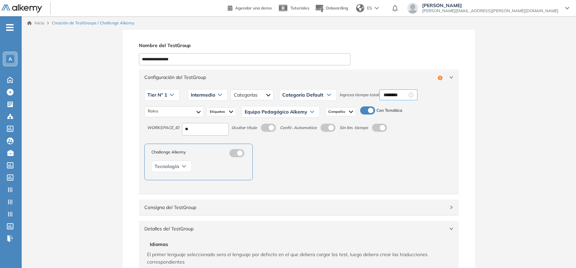
click at [390, 90] on div "********" at bounding box center [398, 94] width 38 height 11
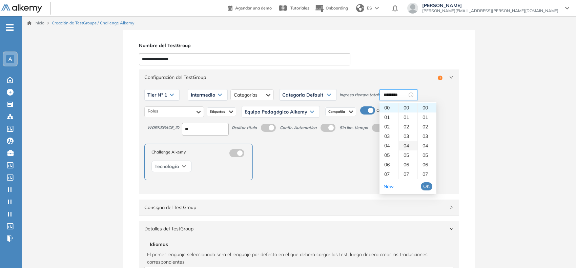
scroll to position [42, 0]
click at [407, 164] on div "15" at bounding box center [408, 165] width 19 height 9
type input "********"
click at [425, 187] on span "OK" at bounding box center [426, 186] width 7 height 7
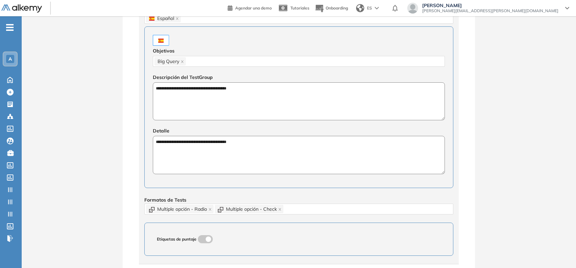
scroll to position [559, 0]
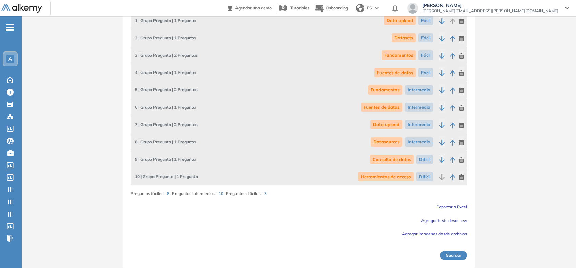
click at [460, 251] on button "Guardar" at bounding box center [453, 255] width 27 height 9
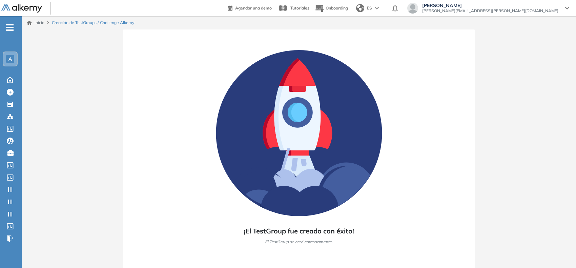
scroll to position [0, 0]
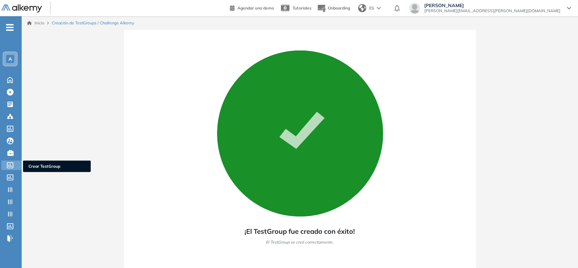
click at [9, 165] on icon at bounding box center [10, 165] width 7 height 6
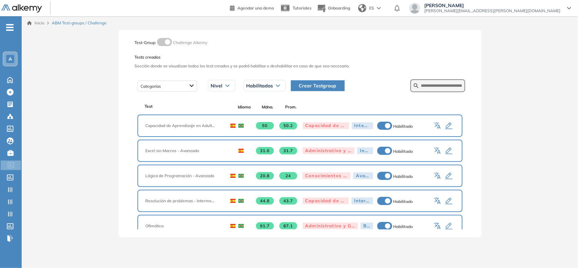
click at [324, 85] on span "Crear Testgroup" at bounding box center [318, 85] width 38 height 7
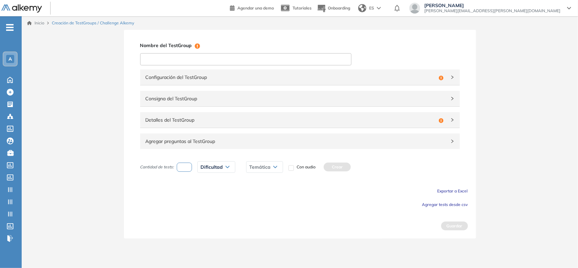
click at [276, 58] on input at bounding box center [245, 59] width 211 height 12
type input "**********"
click at [250, 73] on span "Configuración del TestGroup" at bounding box center [291, 76] width 291 height 7
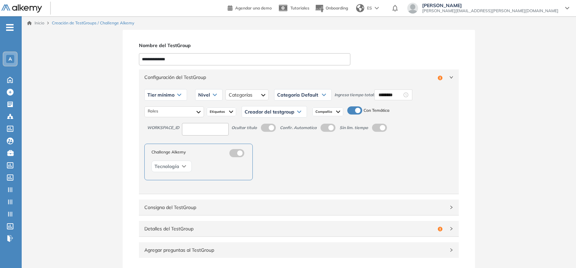
click at [198, 129] on input at bounding box center [205, 129] width 47 height 13
type input "**"
click at [207, 230] on span "Detalles del TestGroup" at bounding box center [289, 228] width 291 height 7
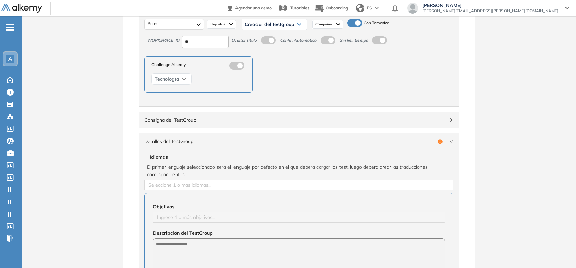
scroll to position [127, 0]
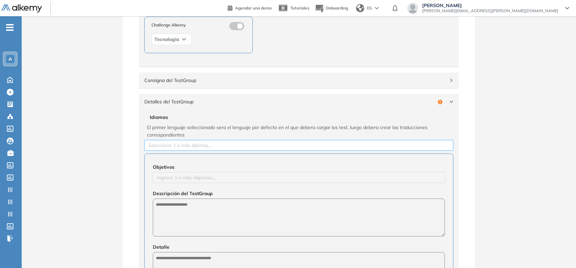
click at [201, 143] on div at bounding box center [298, 145] width 305 height 8
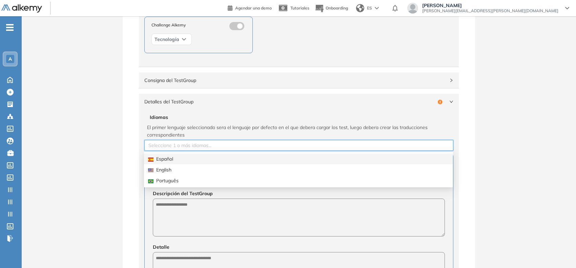
click at [182, 157] on div "Español" at bounding box center [298, 158] width 301 height 7
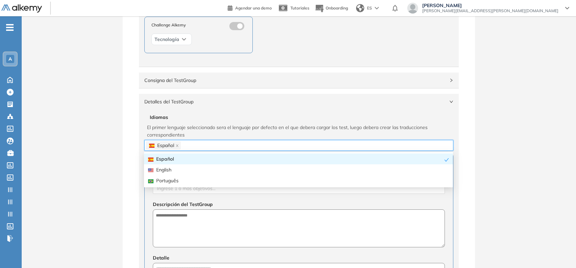
click at [110, 160] on div "**********" at bounding box center [299, 202] width 554 height 598
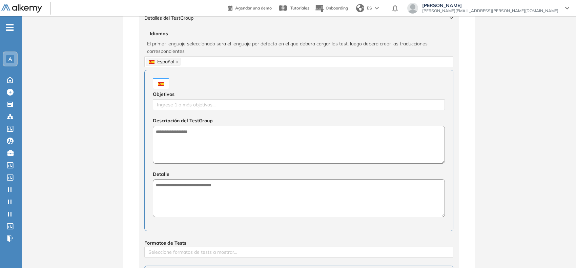
scroll to position [212, 0]
click at [221, 106] on div at bounding box center [298, 104] width 289 height 8
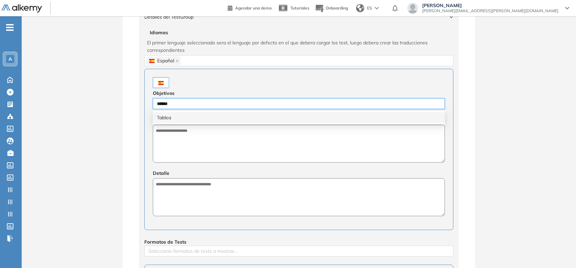
type input "*******"
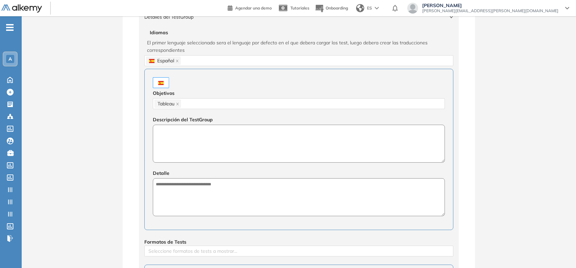
click at [227, 150] on textarea at bounding box center [299, 144] width 292 height 38
click at [227, 131] on textarea "**********" at bounding box center [299, 144] width 292 height 38
type textarea "**********"
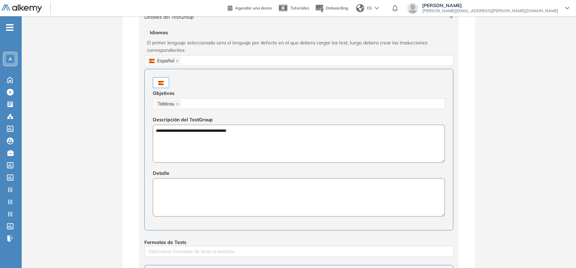
click at [176, 200] on textarea at bounding box center [299, 197] width 292 height 38
paste textarea "**********"
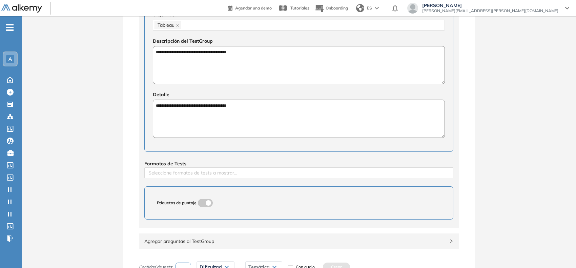
scroll to position [339, 0]
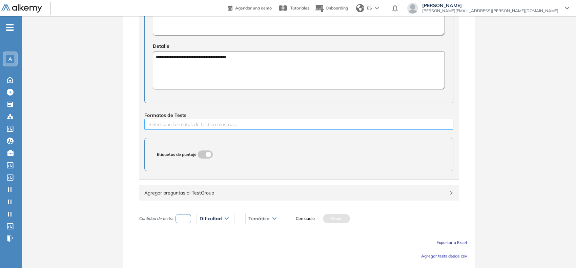
click at [206, 123] on div at bounding box center [298, 124] width 305 height 8
type textarea "**********"
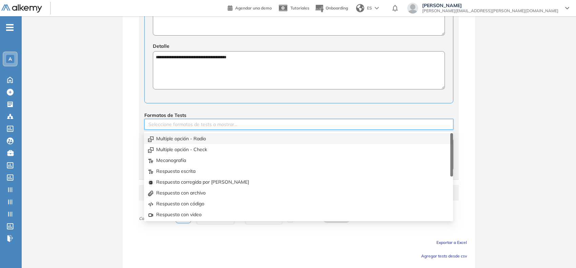
click at [189, 137] on div "Multiple opción - Radio" at bounding box center [298, 138] width 301 height 7
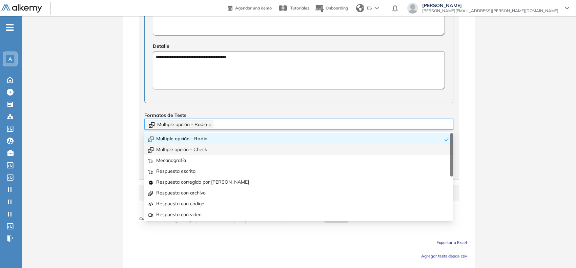
click at [187, 147] on div "Multiple opción - Check" at bounding box center [298, 149] width 301 height 7
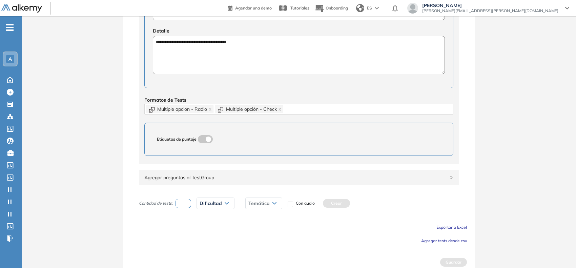
scroll to position [361, 0]
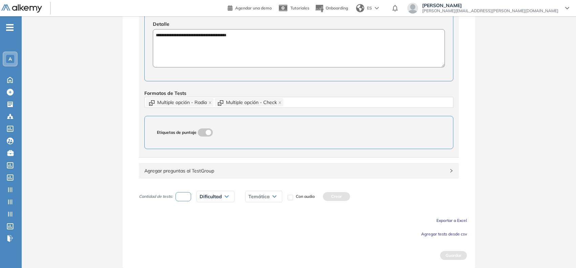
click at [426, 231] on button "Agregar tests desde csv" at bounding box center [444, 233] width 46 height 8
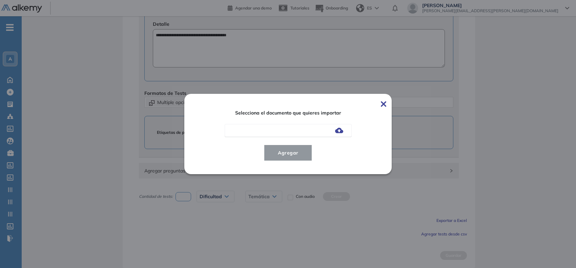
click at [340, 132] on img at bounding box center [339, 130] width 8 height 5
click at [0, 0] on input "file" at bounding box center [0, 0] width 0 height 0
click at [278, 149] on span "Agregar" at bounding box center [287, 153] width 31 height 8
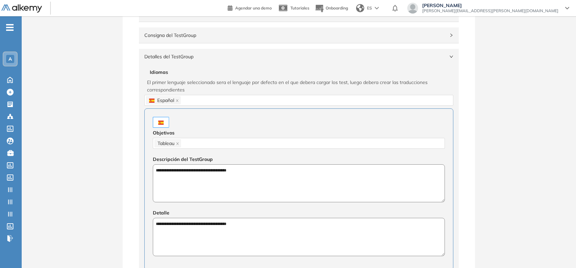
scroll to position [150, 0]
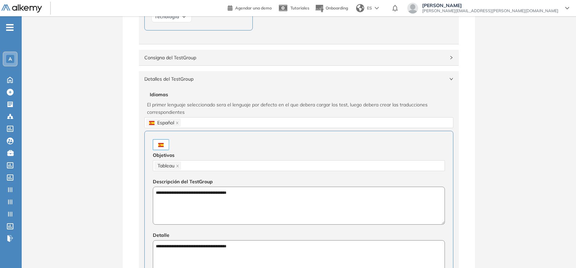
click at [446, 78] on div "Detalles del TestGroup Incompleto" at bounding box center [299, 79] width 320 height 16
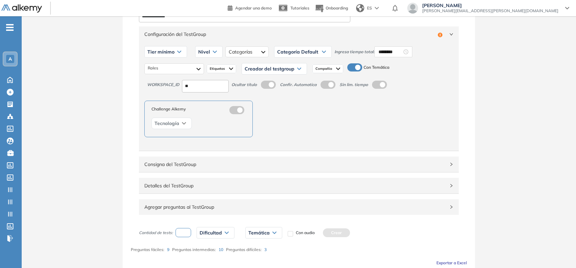
scroll to position [0, 0]
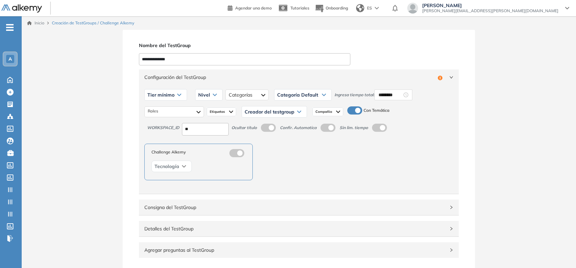
click at [183, 98] on div "Tier mínimo" at bounding box center [166, 94] width 42 height 11
click at [160, 110] on li "Tier N° 1" at bounding box center [155, 109] width 15 height 7
click at [172, 107] on div at bounding box center [174, 111] width 59 height 11
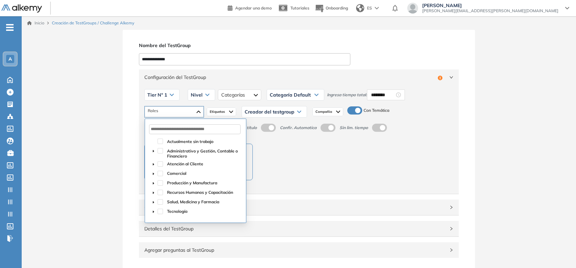
click at [154, 212] on icon "caret-down" at bounding box center [153, 211] width 3 height 3
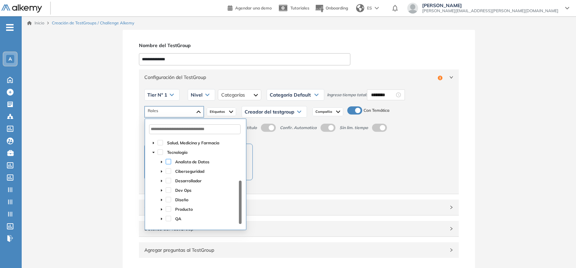
click at [168, 163] on span at bounding box center [168, 161] width 5 height 5
click at [202, 92] on div "Nivel" at bounding box center [201, 94] width 27 height 11
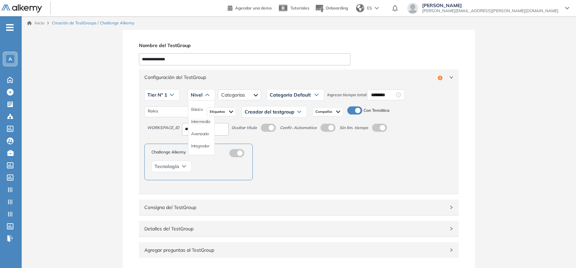
click at [204, 121] on li "Intermedio" at bounding box center [200, 121] width 19 height 7
click at [240, 98] on div at bounding box center [251, 94] width 43 height 11
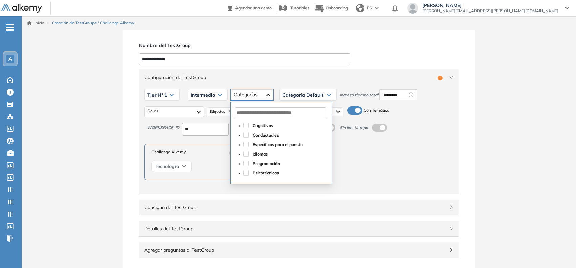
click at [240, 165] on span "caret-down" at bounding box center [238, 163] width 3 height 3
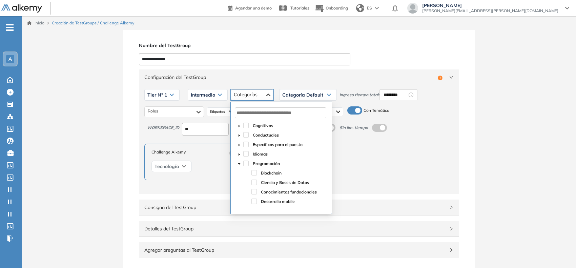
scroll to position [42, 0]
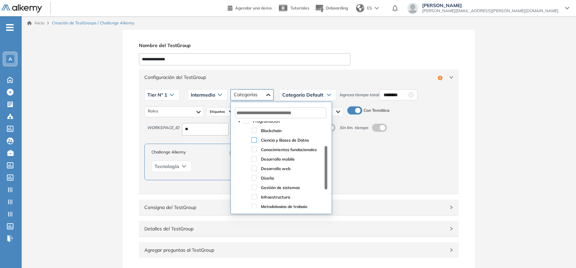
click at [255, 142] on span at bounding box center [253, 139] width 5 height 5
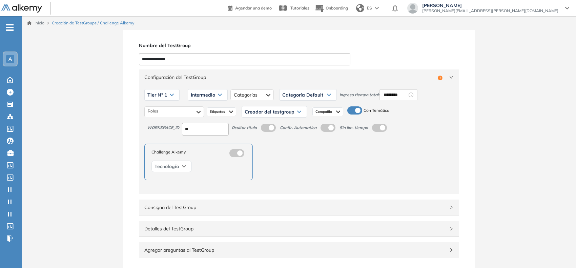
click at [294, 77] on span "Configuración del TestGroup" at bounding box center [289, 76] width 291 height 7
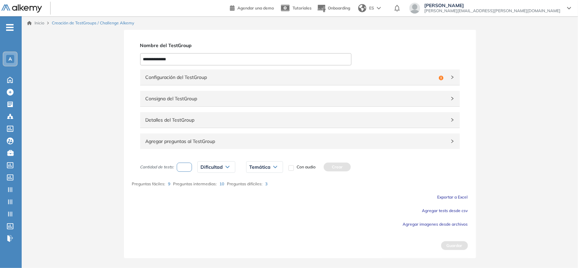
click at [304, 81] on div "Configuración del TestGroup Incompleto" at bounding box center [300, 77] width 320 height 16
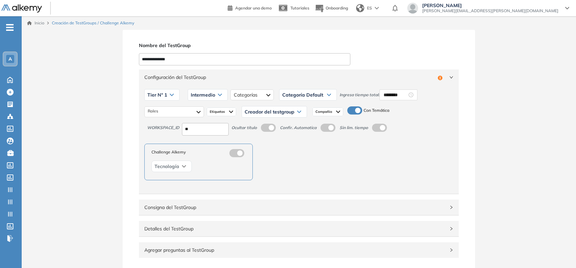
click at [281, 110] on span "Creador del testgroup" at bounding box center [269, 111] width 50 height 5
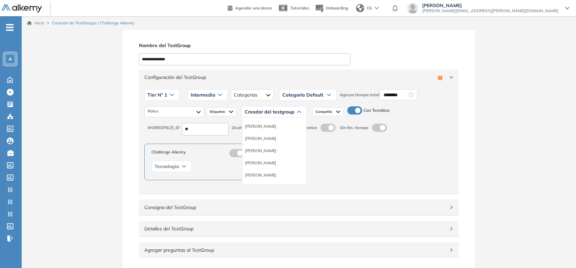
scroll to position [42, 0]
click at [273, 168] on li "Equipo Pedagógico Alkemy" at bounding box center [268, 169] width 47 height 7
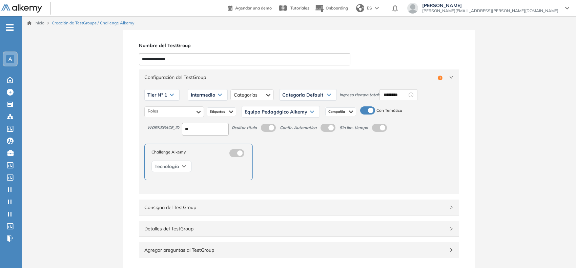
click at [324, 83] on div "Configuración del TestGroup Incompleto" at bounding box center [299, 77] width 320 height 16
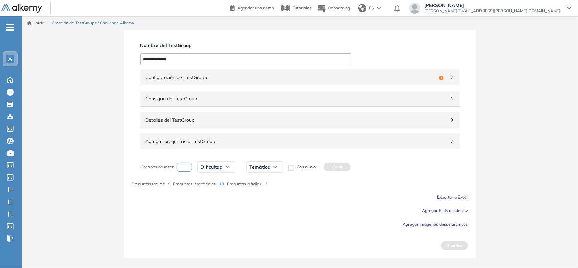
click at [189, 163] on input "number" at bounding box center [185, 167] width 16 height 9
type input "*"
click at [205, 167] on span "Dificultad" at bounding box center [211, 166] width 22 height 5
click at [204, 195] on li "Fácil" at bounding box center [205, 193] width 8 height 7
click at [256, 167] on span "Temática" at bounding box center [248, 166] width 21 height 5
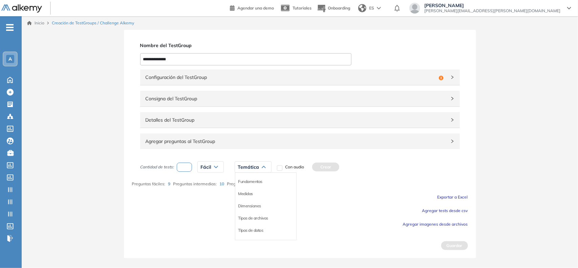
drag, startPoint x: 248, startPoint y: 195, endPoint x: 257, endPoint y: 191, distance: 9.8
click at [249, 194] on li "Medidas" at bounding box center [245, 193] width 15 height 7
click at [329, 169] on button "Crear" at bounding box center [324, 167] width 27 height 9
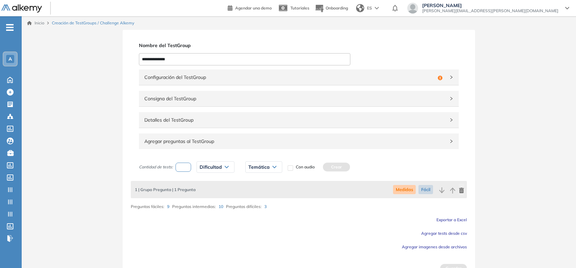
click at [186, 170] on input "number" at bounding box center [183, 167] width 16 height 9
type input "*"
click at [202, 170] on div "Dificultad" at bounding box center [215, 167] width 37 height 11
drag, startPoint x: 204, startPoint y: 195, endPoint x: 221, endPoint y: 183, distance: 21.1
click at [205, 194] on li "Fácil" at bounding box center [204, 193] width 8 height 7
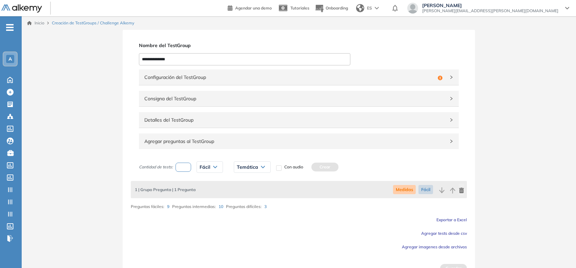
click at [256, 165] on span "Temática" at bounding box center [247, 166] width 21 height 5
drag, startPoint x: 251, startPoint y: 217, endPoint x: 256, endPoint y: 212, distance: 6.9
click at [251, 216] on li "Tipos de archivos" at bounding box center [252, 218] width 30 height 7
click at [340, 164] on button "Crear" at bounding box center [343, 167] width 27 height 9
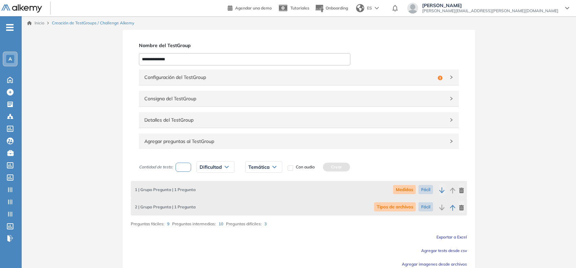
click at [186, 171] on input "number" at bounding box center [183, 167] width 16 height 9
type input "*"
click at [211, 164] on span "Dificultad" at bounding box center [210, 166] width 22 height 5
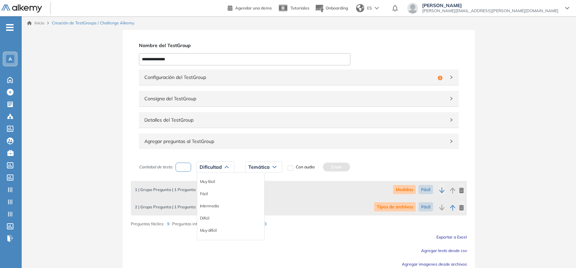
drag, startPoint x: 205, startPoint y: 193, endPoint x: 220, endPoint y: 183, distance: 18.0
click at [207, 191] on li "Fácil" at bounding box center [204, 193] width 8 height 7
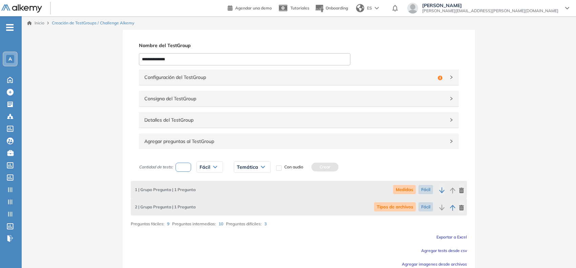
click at [253, 162] on div "Temática" at bounding box center [252, 167] width 36 height 11
click at [246, 206] on li "Dimensiones" at bounding box center [248, 206] width 23 height 7
drag, startPoint x: 332, startPoint y: 168, endPoint x: 293, endPoint y: 175, distance: 39.6
click at [331, 168] on button "Crear" at bounding box center [332, 167] width 27 height 9
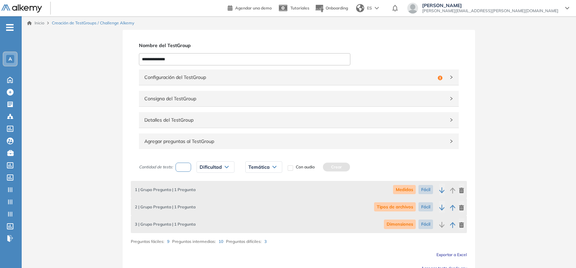
click at [189, 165] on input "number" at bounding box center [183, 167] width 16 height 9
type input "*"
click at [201, 165] on span "Dificultad" at bounding box center [210, 166] width 22 height 5
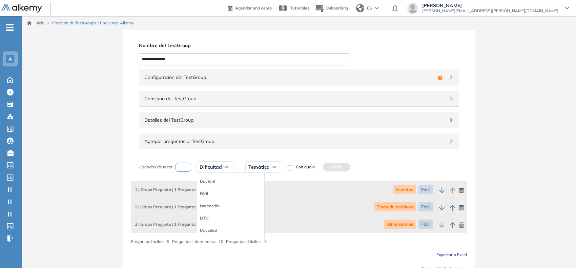
click at [206, 194] on li "Fácil" at bounding box center [204, 193] width 8 height 7
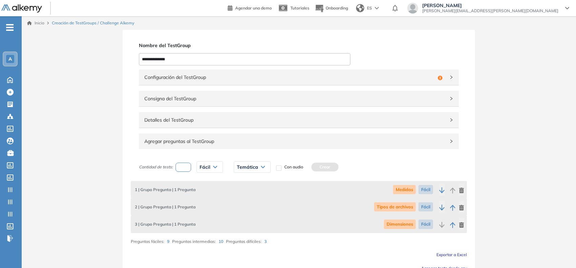
click at [251, 163] on div "Temática" at bounding box center [252, 167] width 36 height 11
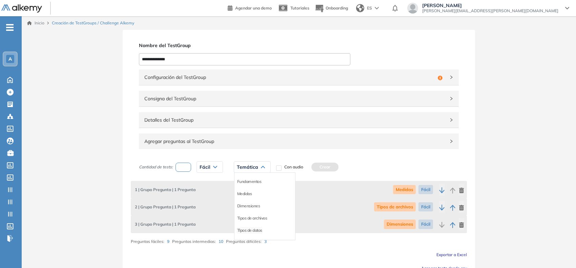
click at [255, 229] on li "TIpos de datos" at bounding box center [249, 230] width 25 height 7
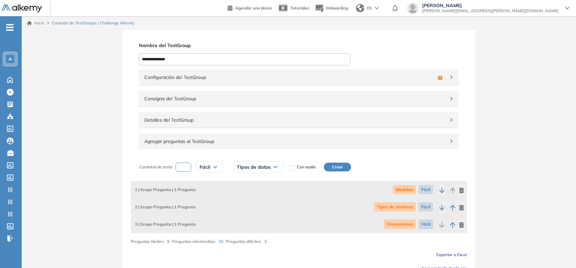
click at [346, 170] on button "Crear" at bounding box center [337, 167] width 27 height 9
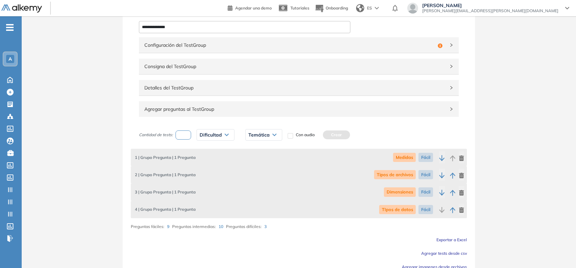
scroll to position [65, 0]
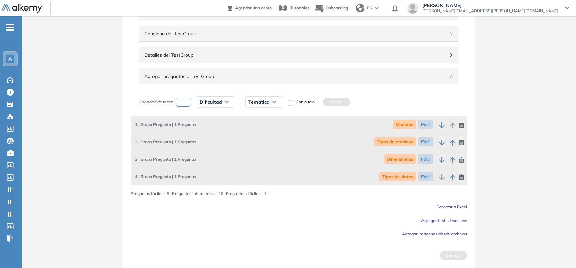
click at [185, 98] on input "number" at bounding box center [183, 102] width 16 height 9
type input "*"
click at [204, 101] on span "Dificultad" at bounding box center [210, 101] width 22 height 5
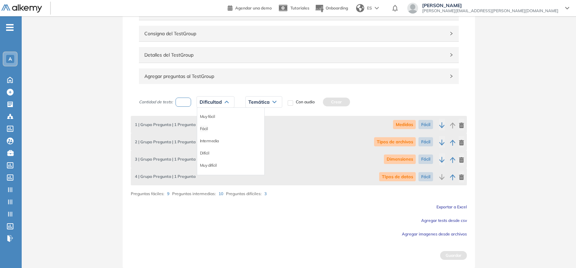
click at [202, 130] on li "Fácil" at bounding box center [204, 128] width 8 height 7
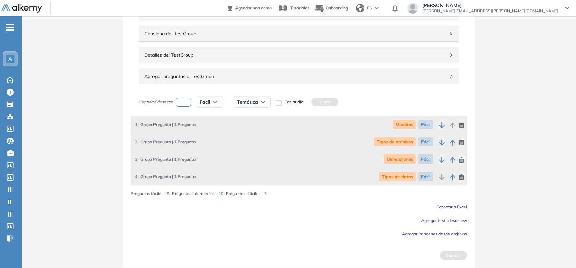
click at [263, 99] on div "Temática" at bounding box center [252, 102] width 36 height 11
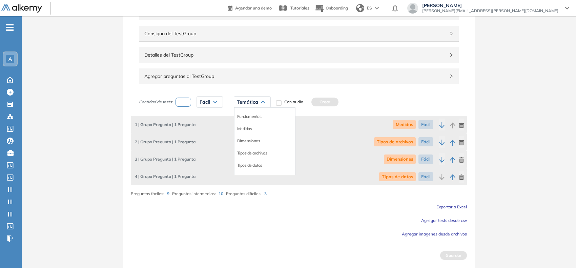
scroll to position [36, 0]
click at [247, 142] on li "Fuentes de datos" at bounding box center [252, 141] width 30 height 7
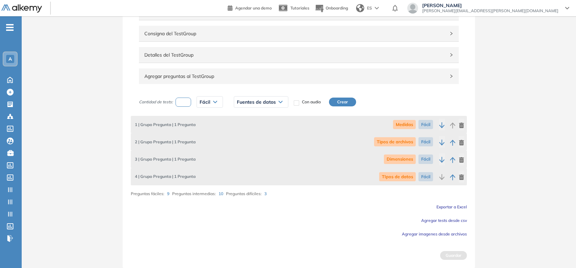
drag, startPoint x: 347, startPoint y: 102, endPoint x: 320, endPoint y: 107, distance: 27.6
click at [346, 102] on button "Crear" at bounding box center [342, 102] width 27 height 9
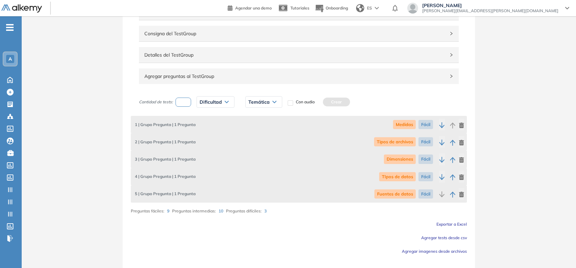
click at [184, 106] on input "number" at bounding box center [183, 102] width 16 height 9
type input "*"
click at [209, 98] on div "Dificultad" at bounding box center [215, 102] width 37 height 11
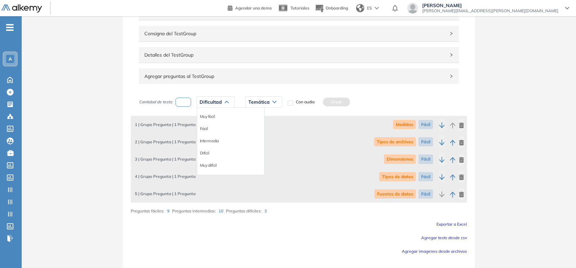
click at [204, 130] on li "Fácil" at bounding box center [204, 128] width 8 height 7
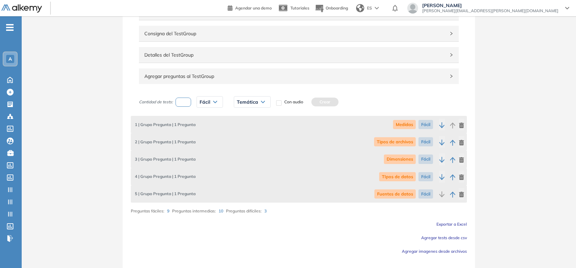
click at [238, 108] on div "Temática Fundamentos Medidas Dimensiones Tipos de archivos TIpos de datos Fuent…" at bounding box center [252, 101] width 48 height 17
click at [246, 103] on span "Temática" at bounding box center [247, 101] width 21 height 5
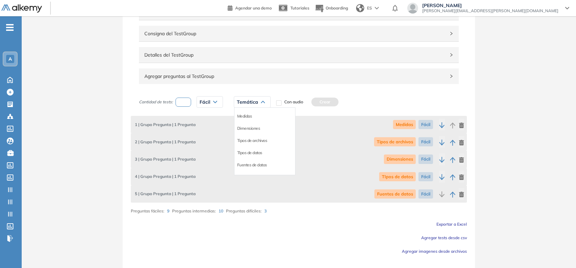
scroll to position [0, 0]
click at [250, 116] on li "Fundamentos" at bounding box center [249, 116] width 24 height 7
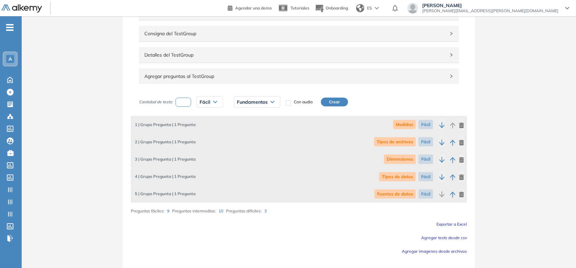
click at [344, 99] on button "Crear" at bounding box center [334, 102] width 27 height 9
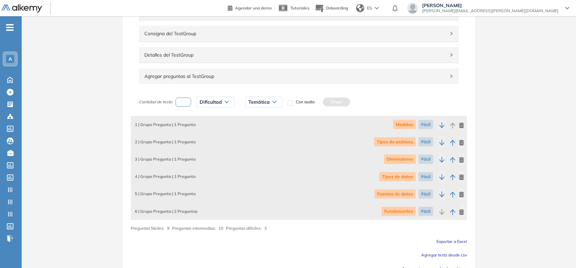
click at [180, 101] on input "number" at bounding box center [183, 102] width 16 height 9
type input "*"
click at [204, 103] on span "Dificultad" at bounding box center [210, 101] width 22 height 5
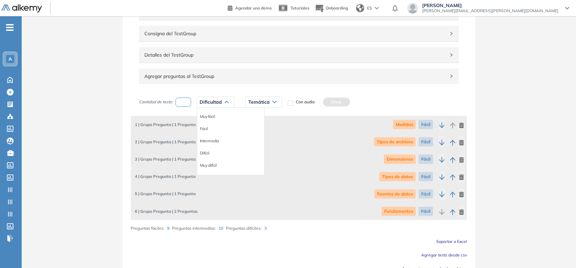
drag, startPoint x: 212, startPoint y: 141, endPoint x: 239, endPoint y: 119, distance: 34.9
click at [212, 141] on li "Intermedia" at bounding box center [209, 140] width 19 height 7
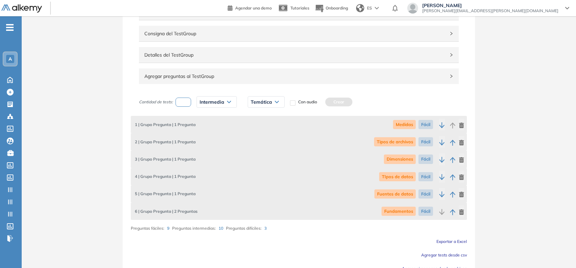
click at [264, 101] on span "Temática" at bounding box center [261, 101] width 21 height 5
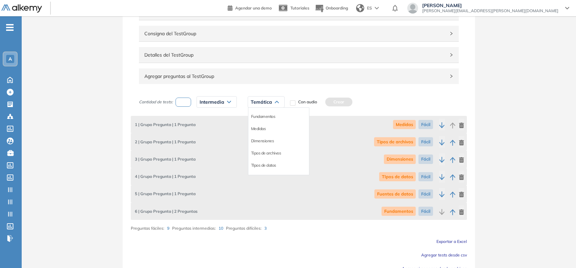
scroll to position [36, 0]
click at [273, 153] on li "Organización del panel de datos" at bounding box center [279, 153] width 56 height 7
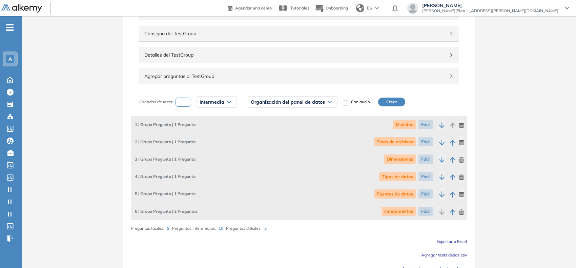
click at [395, 104] on button "Crear" at bounding box center [391, 102] width 27 height 9
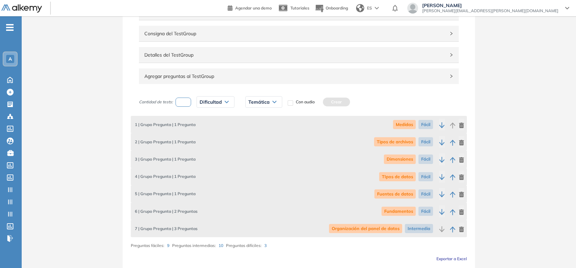
click at [183, 103] on input "number" at bounding box center [183, 102] width 16 height 9
type input "*"
click at [206, 100] on span "Dificultad" at bounding box center [210, 101] width 22 height 5
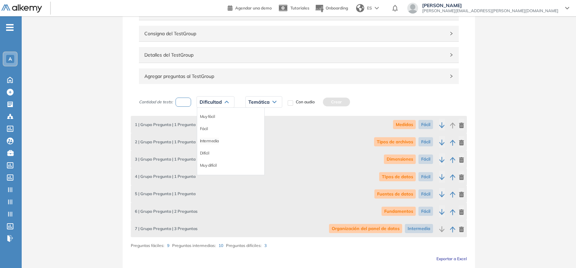
click at [207, 142] on li "Intermedia" at bounding box center [209, 140] width 19 height 7
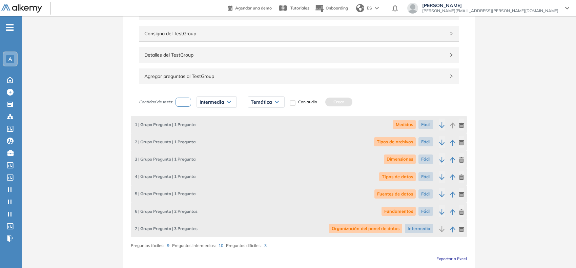
click at [268, 101] on span "Temática" at bounding box center [261, 101] width 21 height 5
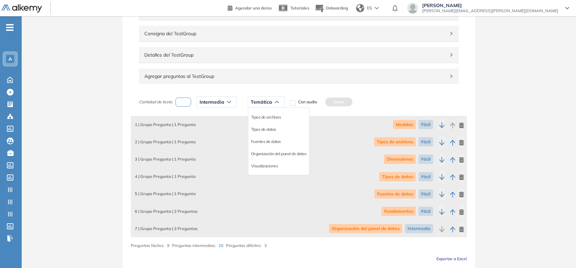
scroll to position [0, 0]
drag, startPoint x: 268, startPoint y: 116, endPoint x: 272, endPoint y: 115, distance: 3.5
click at [268, 116] on li "Fundamentos" at bounding box center [263, 116] width 24 height 7
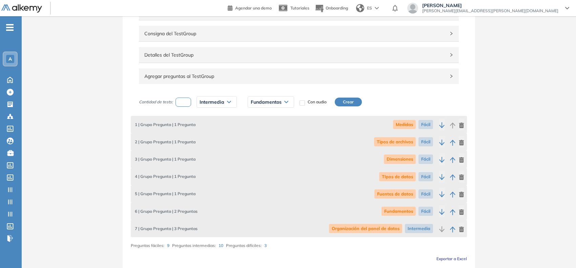
drag, startPoint x: 354, startPoint y: 104, endPoint x: 341, endPoint y: 107, distance: 12.9
click at [353, 104] on button "Crear" at bounding box center [348, 102] width 27 height 9
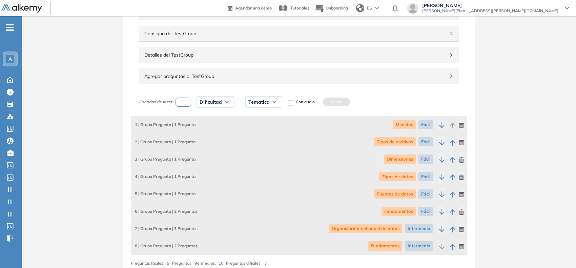
click at [187, 106] on input "number" at bounding box center [183, 102] width 16 height 9
type input "*"
click at [212, 102] on span "Dificultad" at bounding box center [210, 101] width 22 height 5
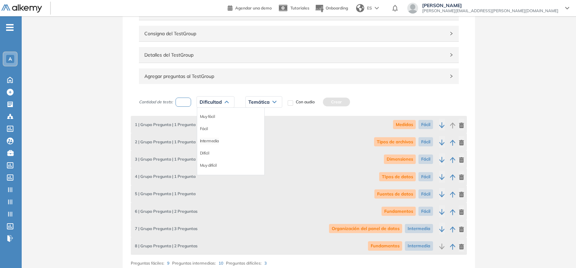
drag, startPoint x: 211, startPoint y: 141, endPoint x: 251, endPoint y: 112, distance: 49.1
click at [211, 140] on li "Intermedia" at bounding box center [209, 140] width 19 height 7
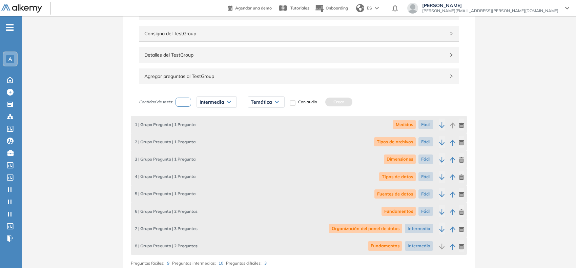
click at [262, 104] on span "Temática" at bounding box center [261, 101] width 21 height 5
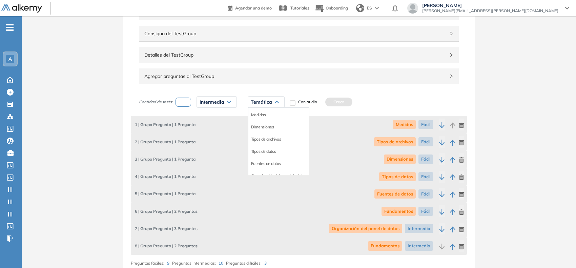
scroll to position [36, 0]
click at [261, 167] on li "Visualizaciones" at bounding box center [264, 166] width 27 height 7
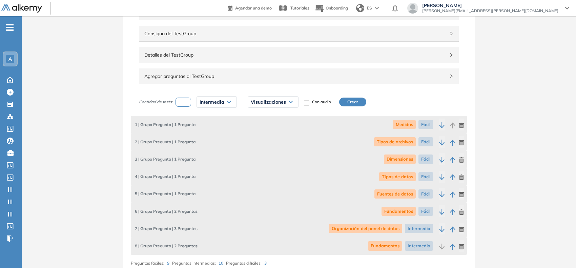
click at [348, 104] on button "Crear" at bounding box center [352, 102] width 27 height 9
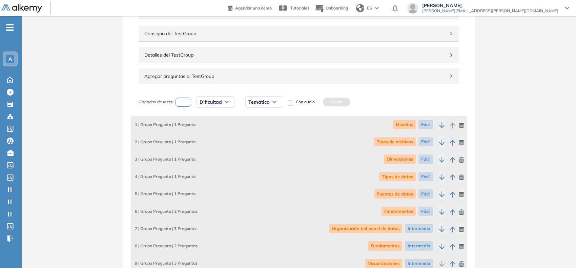
click at [177, 106] on input "number" at bounding box center [183, 102] width 16 height 9
type input "*"
click at [220, 105] on div "Dificultad" at bounding box center [215, 102] width 37 height 11
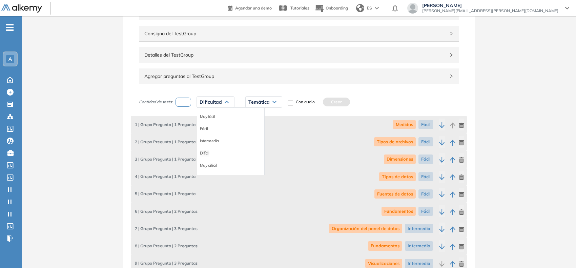
click at [209, 153] on li "Difícil" at bounding box center [204, 153] width 9 height 7
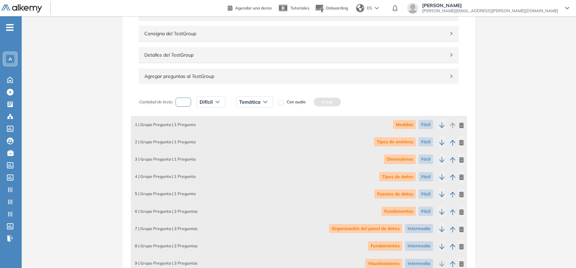
click at [251, 101] on span "Temática" at bounding box center [249, 101] width 21 height 5
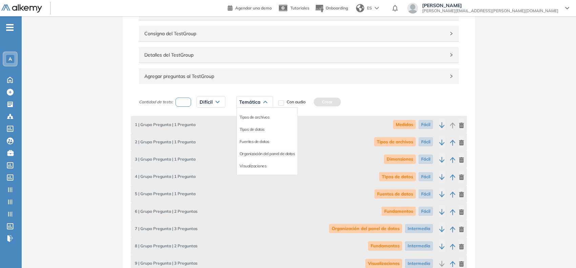
click at [254, 152] on li "Organización del panel de datos" at bounding box center [267, 153] width 56 height 7
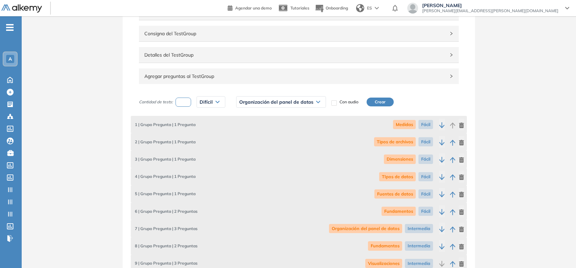
click at [380, 103] on button "Crear" at bounding box center [379, 102] width 27 height 9
click at [187, 103] on input "number" at bounding box center [183, 102] width 16 height 9
type input "*"
click at [214, 101] on span "Dificultad" at bounding box center [210, 101] width 22 height 5
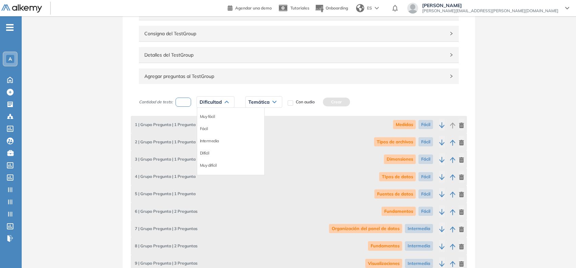
drag, startPoint x: 207, startPoint y: 153, endPoint x: 215, endPoint y: 143, distance: 12.5
click at [207, 152] on li "Difícil" at bounding box center [204, 153] width 9 height 7
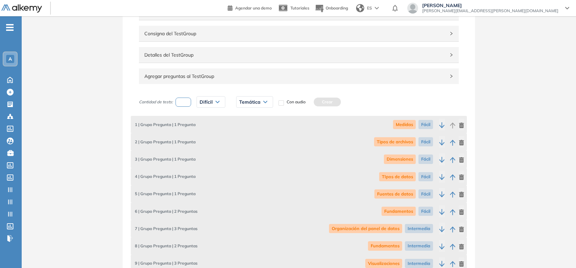
click at [258, 98] on div "Temática" at bounding box center [254, 102] width 36 height 11
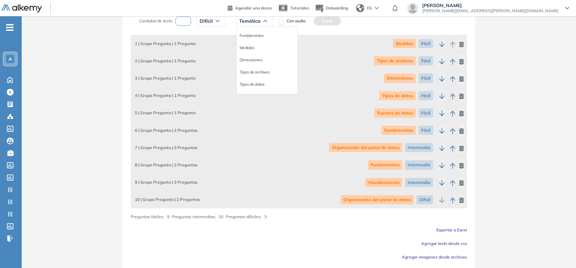
scroll to position [150, 0]
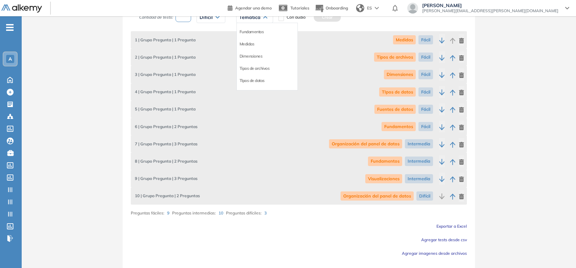
click at [529, 100] on div "**********" at bounding box center [299, 83] width 554 height 407
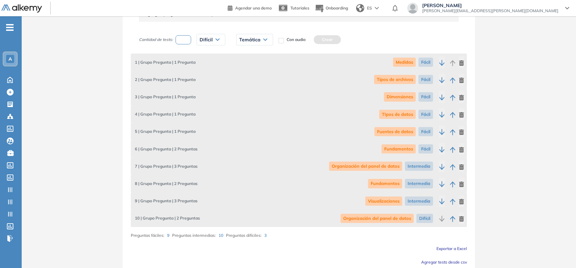
scroll to position [107, 0]
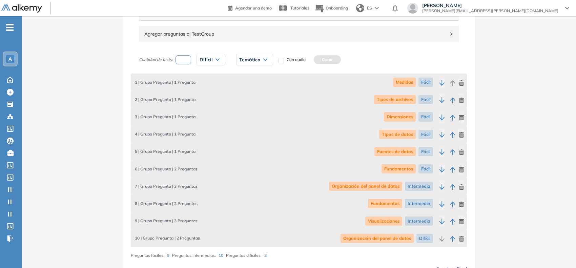
click at [190, 62] on input "*" at bounding box center [183, 59] width 16 height 9
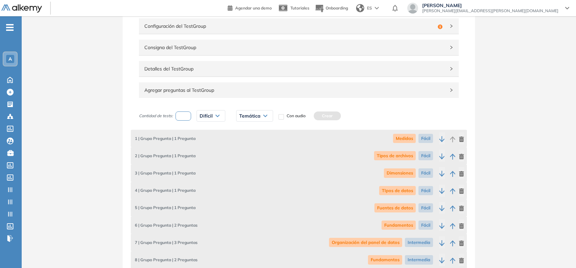
scroll to position [0, 0]
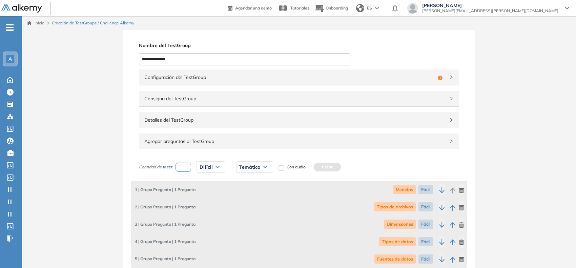
click at [376, 77] on span "Configuración del TestGroup" at bounding box center [289, 76] width 291 height 7
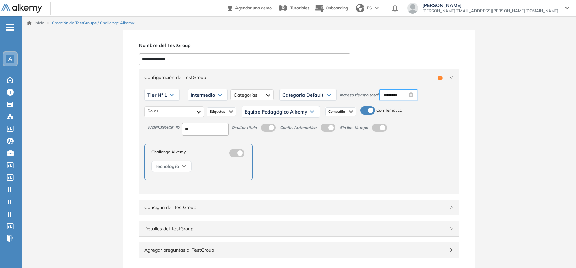
click at [395, 94] on input "********" at bounding box center [395, 94] width 24 height 7
click at [405, 168] on div "20" at bounding box center [408, 170] width 19 height 9
type input "********"
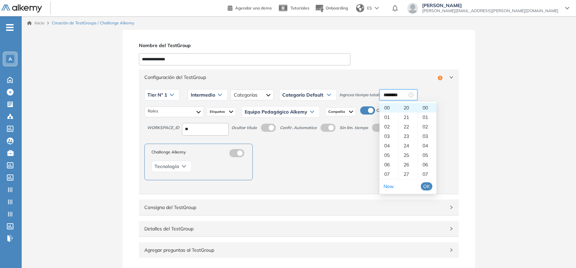
click at [426, 185] on span "OK" at bounding box center [426, 186] width 7 height 7
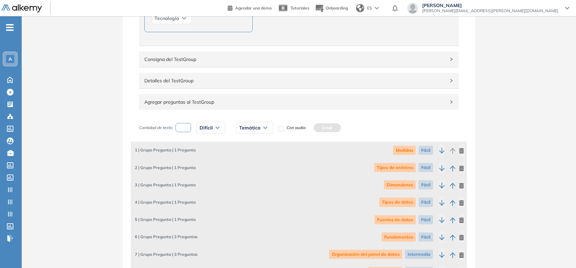
scroll to position [278, 0]
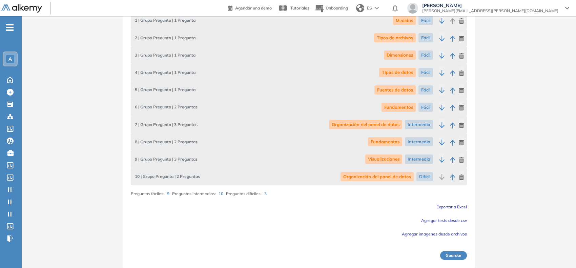
click at [446, 255] on button "Guardar" at bounding box center [453, 255] width 27 height 9
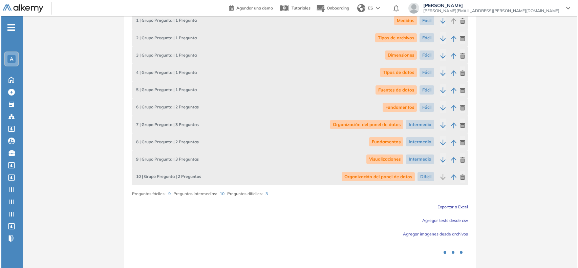
scroll to position [0, 0]
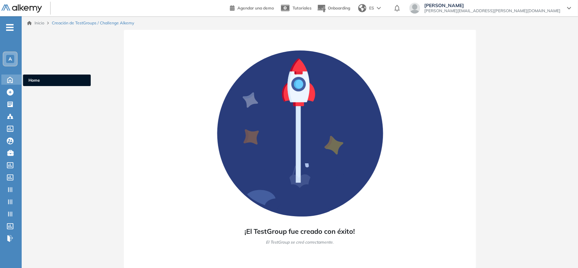
click at [7, 75] on icon at bounding box center [10, 79] width 12 height 8
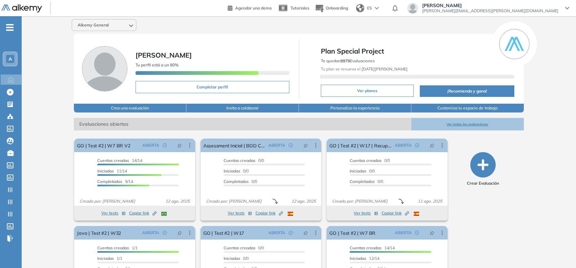
click at [14, 28] on icon "-" at bounding box center [9, 27] width 7 height 1
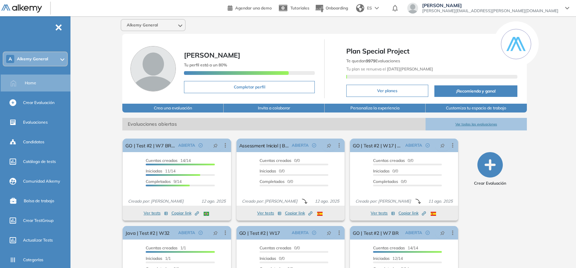
click at [16, 61] on div "A Alkemy General" at bounding box center [35, 59] width 64 height 14
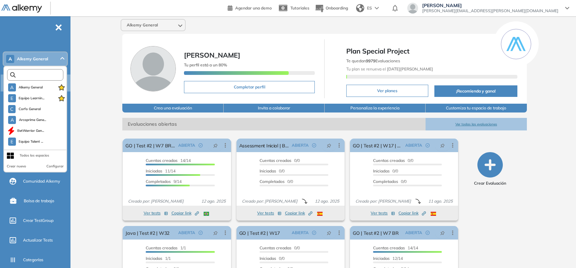
click at [28, 72] on input "text" at bounding box center [37, 74] width 42 height 5
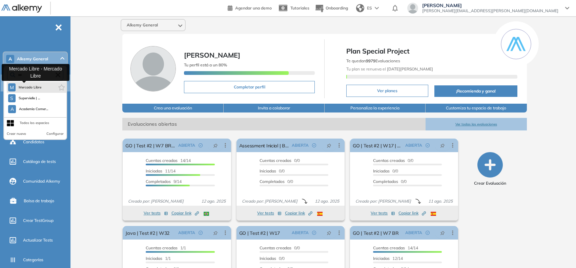
type input "***"
click at [21, 87] on span "Mercado Libre" at bounding box center [29, 87] width 23 height 5
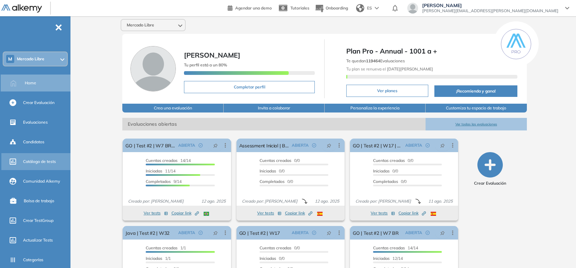
click at [45, 163] on span "Catálogo de tests" at bounding box center [39, 161] width 33 height 6
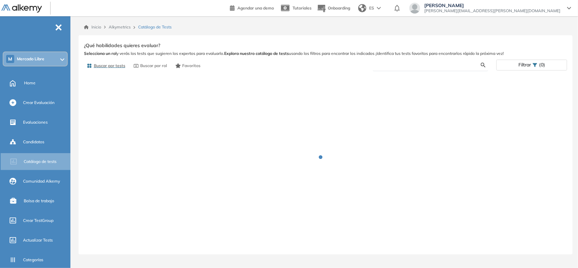
click at [398, 68] on input "text" at bounding box center [429, 65] width 103 height 6
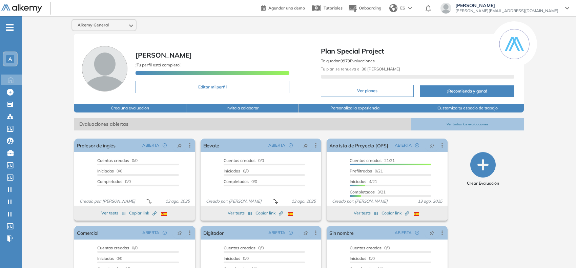
click at [13, 61] on div "A" at bounding box center [10, 59] width 8 height 8
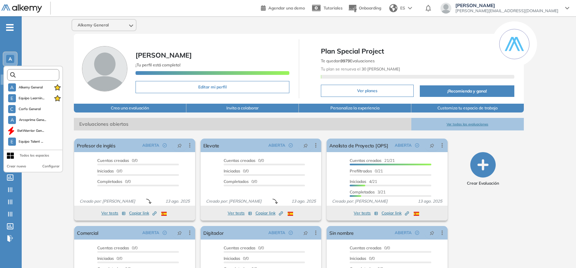
click at [28, 72] on input "text" at bounding box center [35, 74] width 39 height 5
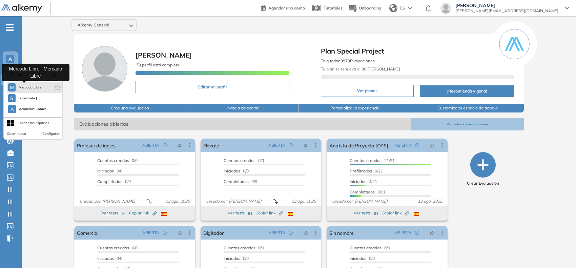
type input "****"
click at [26, 91] on button "M Mercado Libre" at bounding box center [25, 87] width 34 height 8
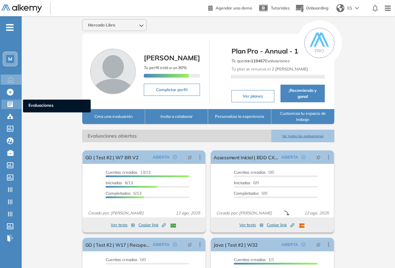
click at [11, 107] on icon at bounding box center [10, 104] width 7 height 7
